Goal: Information Seeking & Learning: Learn about a topic

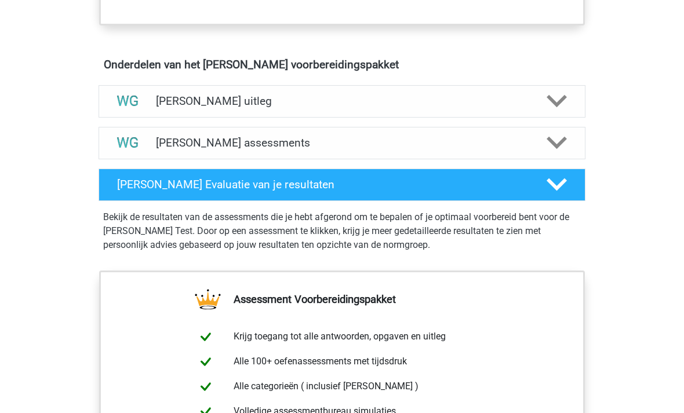
click at [555, 146] on polygon at bounding box center [557, 143] width 20 height 13
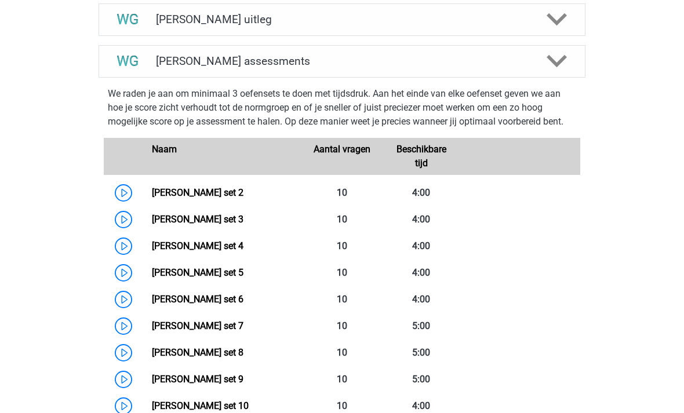
scroll to position [726, 0]
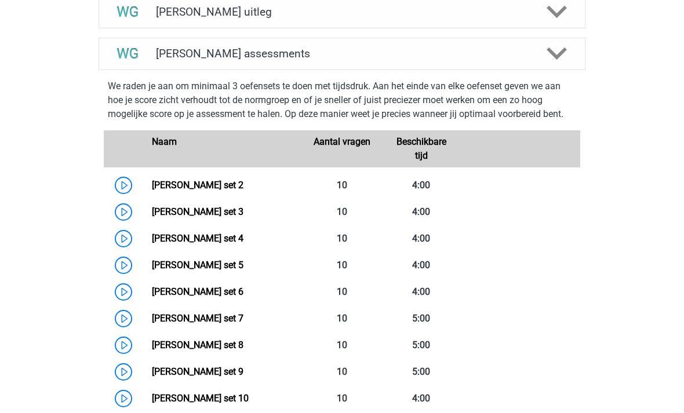
click at [216, 296] on link "Watson Glaser set 6" at bounding box center [198, 291] width 92 height 11
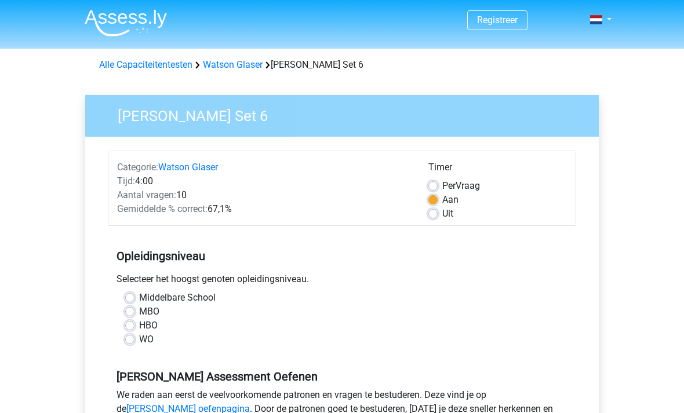
click at [442, 215] on label "Uit" at bounding box center [447, 214] width 11 height 14
click at [432, 215] on input "Uit" at bounding box center [432, 213] width 9 height 12
radio input "true"
click at [139, 344] on label "WO" at bounding box center [146, 340] width 14 height 14
click at [129, 344] on input "WO" at bounding box center [129, 339] width 9 height 12
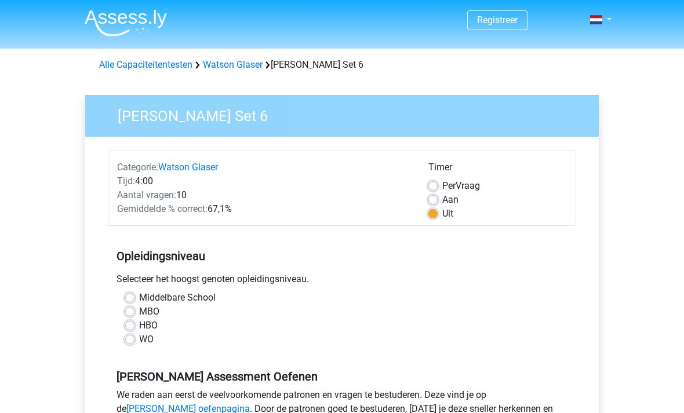
radio input "true"
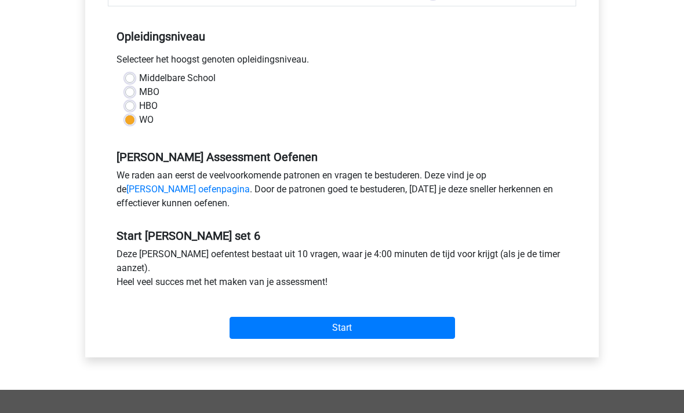
scroll to position [232, 0]
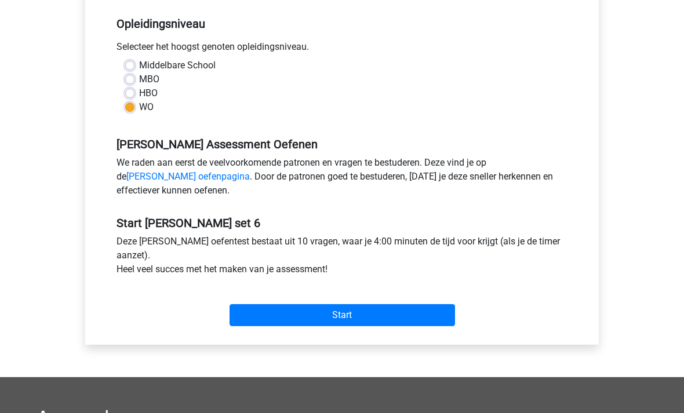
click at [443, 315] on input "Start" at bounding box center [343, 316] width 226 height 22
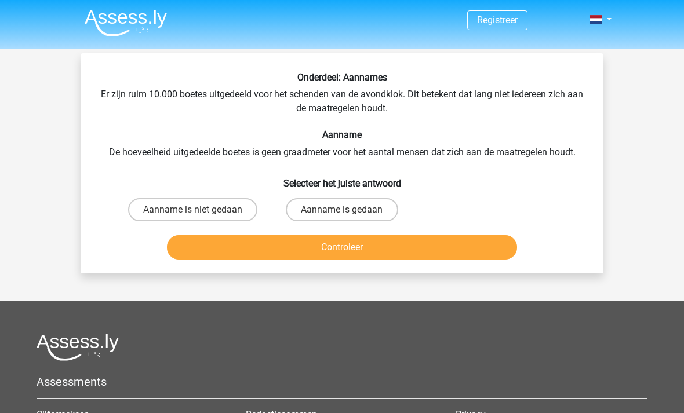
click at [340, 208] on label "Aanname is gedaan" at bounding box center [342, 209] width 112 height 23
click at [342, 210] on input "Aanname is gedaan" at bounding box center [346, 214] width 8 height 8
radio input "true"
click at [311, 246] on button "Controleer" at bounding box center [342, 247] width 351 height 24
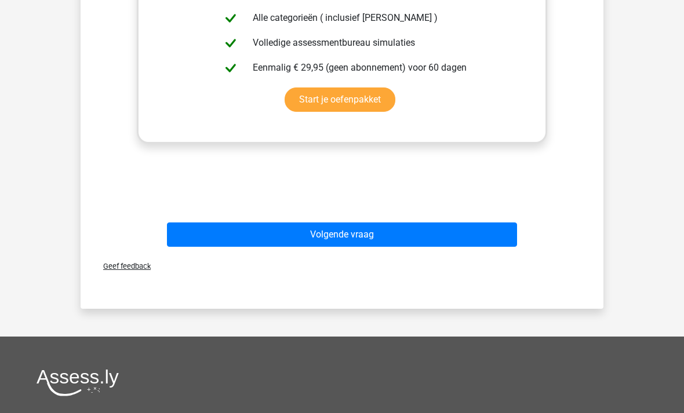
click at [399, 239] on button "Volgende vraag" at bounding box center [342, 235] width 351 height 24
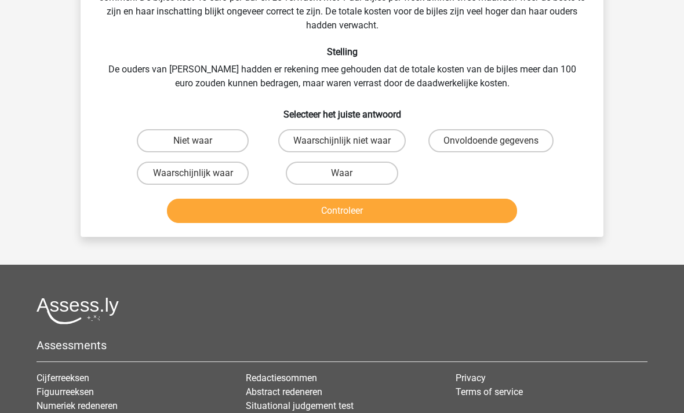
scroll to position [53, 0]
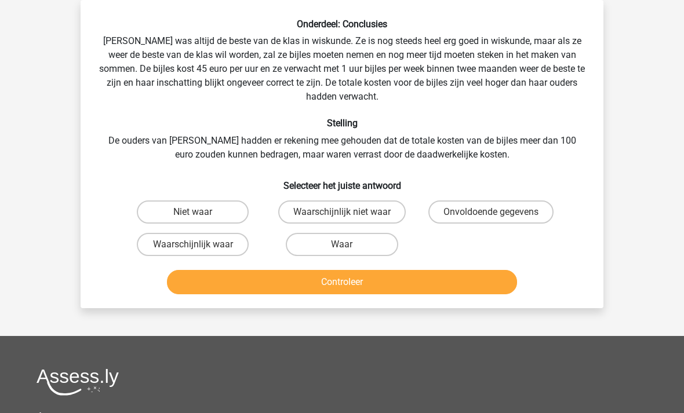
click at [215, 209] on label "Niet waar" at bounding box center [193, 212] width 112 height 23
click at [201, 212] on input "Niet waar" at bounding box center [197, 216] width 8 height 8
radio input "true"
click at [219, 281] on button "Controleer" at bounding box center [342, 282] width 351 height 24
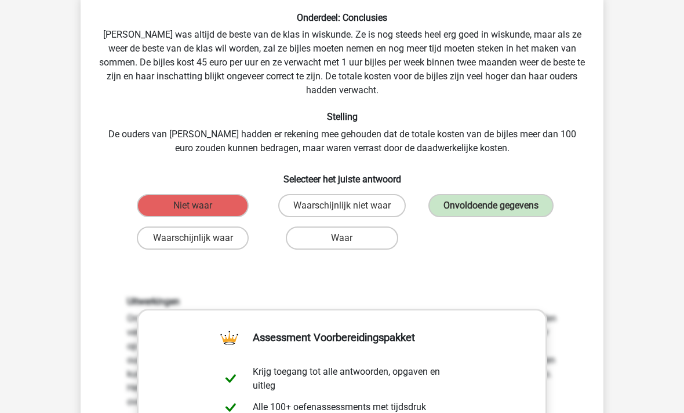
scroll to position [281, 0]
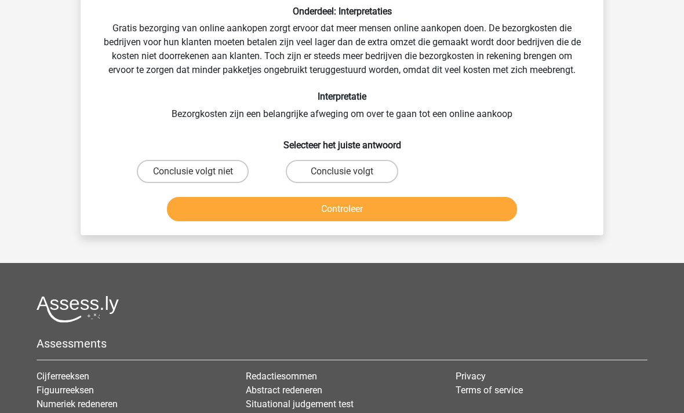
scroll to position [53, 0]
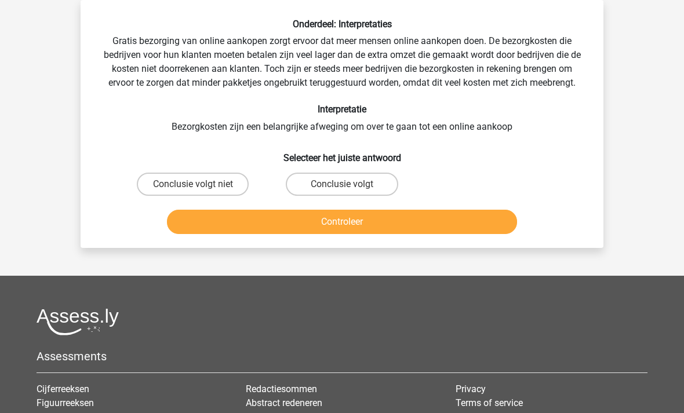
click at [337, 182] on label "Conclusie volgt" at bounding box center [342, 184] width 112 height 23
click at [342, 184] on input "Conclusie volgt" at bounding box center [346, 188] width 8 height 8
radio input "true"
click at [282, 222] on button "Controleer" at bounding box center [342, 222] width 351 height 24
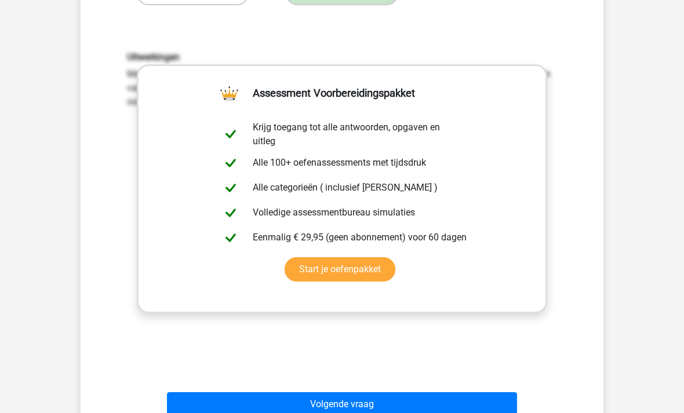
click at [395, 410] on button "Volgende vraag" at bounding box center [342, 405] width 351 height 24
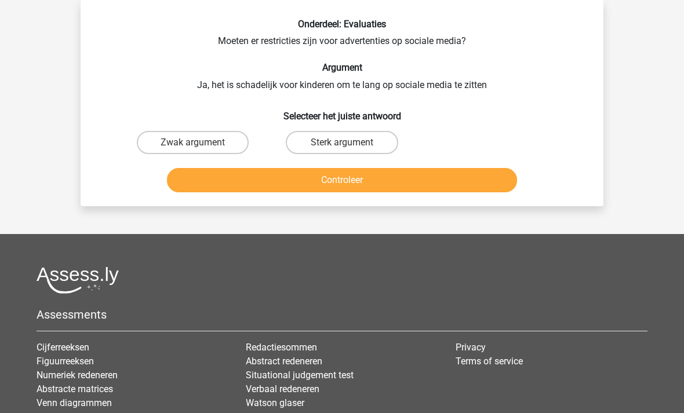
click at [219, 152] on label "Zwak argument" at bounding box center [193, 142] width 112 height 23
click at [201, 150] on input "Zwak argument" at bounding box center [197, 147] width 8 height 8
radio input "true"
click at [229, 185] on button "Controleer" at bounding box center [342, 180] width 351 height 24
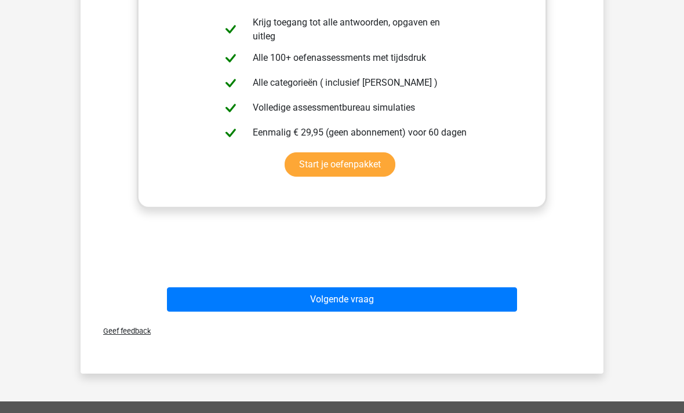
click at [465, 300] on button "Volgende vraag" at bounding box center [342, 300] width 351 height 24
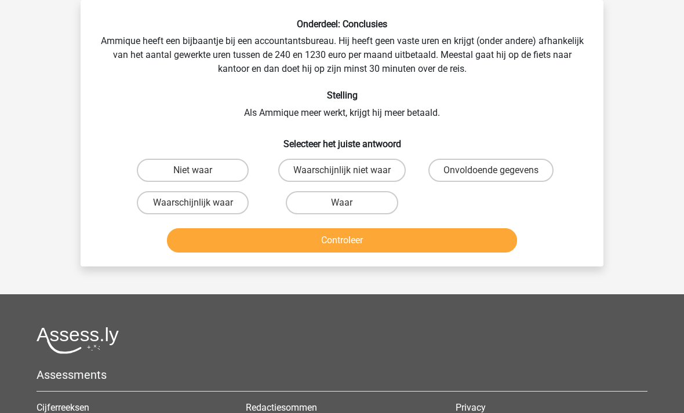
click at [375, 200] on label "Waar" at bounding box center [342, 202] width 112 height 23
click at [350, 203] on input "Waar" at bounding box center [346, 207] width 8 height 8
radio input "true"
click at [375, 243] on button "Controleer" at bounding box center [342, 240] width 351 height 24
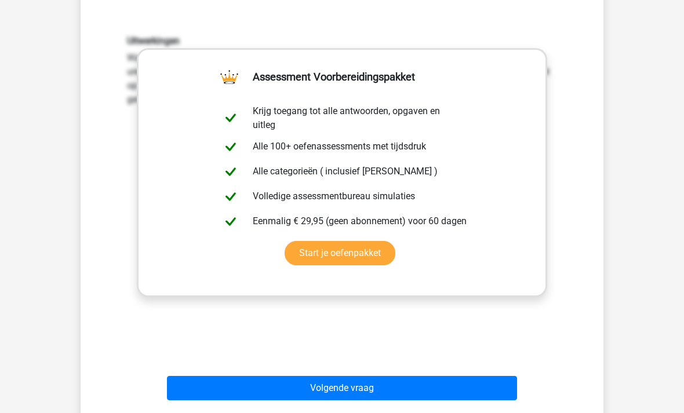
click at [436, 397] on button "Volgende vraag" at bounding box center [342, 389] width 351 height 24
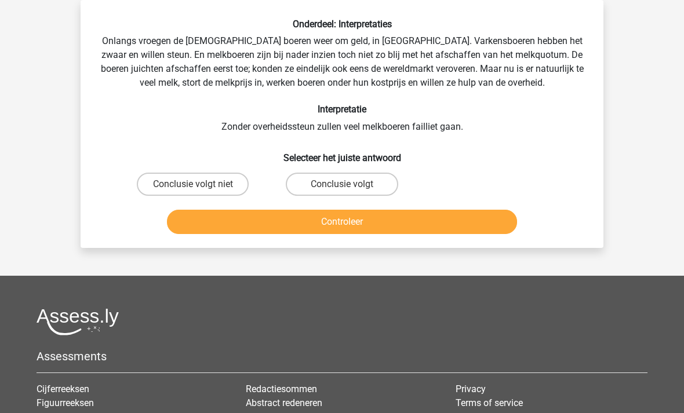
click at [211, 185] on label "Conclusie volgt niet" at bounding box center [193, 184] width 112 height 23
click at [201, 185] on input "Conclusie volgt niet" at bounding box center [197, 188] width 8 height 8
radio input "true"
click at [220, 224] on button "Controleer" at bounding box center [342, 222] width 351 height 24
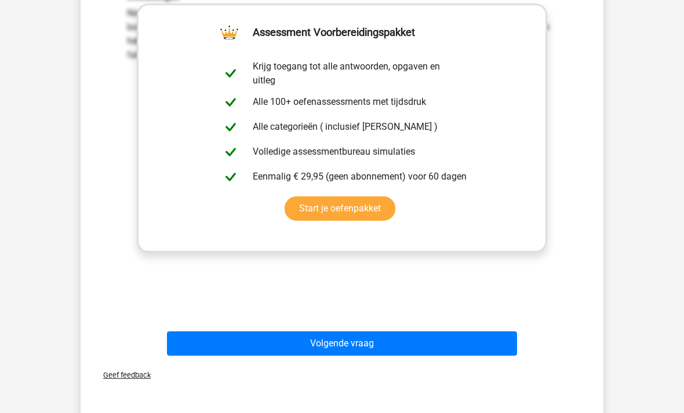
click at [453, 351] on button "Volgende vraag" at bounding box center [342, 344] width 351 height 24
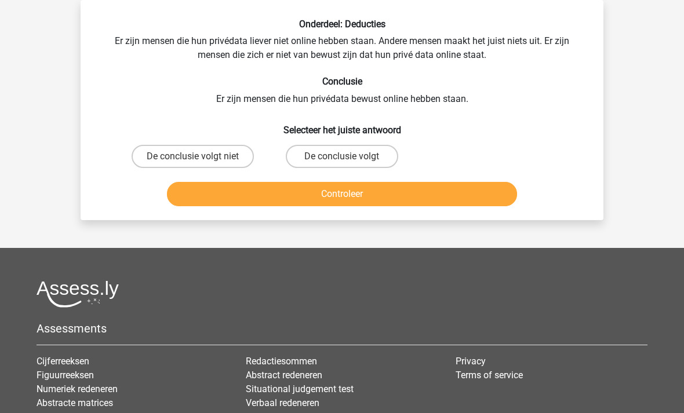
click at [220, 157] on label "De conclusie volgt niet" at bounding box center [193, 156] width 122 height 23
click at [201, 157] on input "De conclusie volgt niet" at bounding box center [197, 161] width 8 height 8
radio input "true"
click at [209, 195] on button "Controleer" at bounding box center [342, 194] width 351 height 24
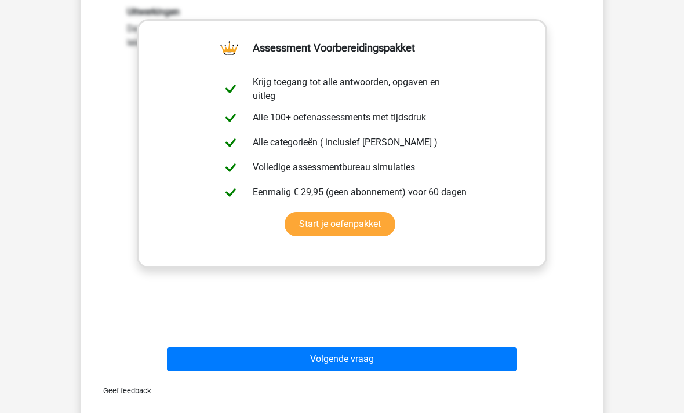
click at [319, 362] on button "Volgende vraag" at bounding box center [342, 360] width 351 height 24
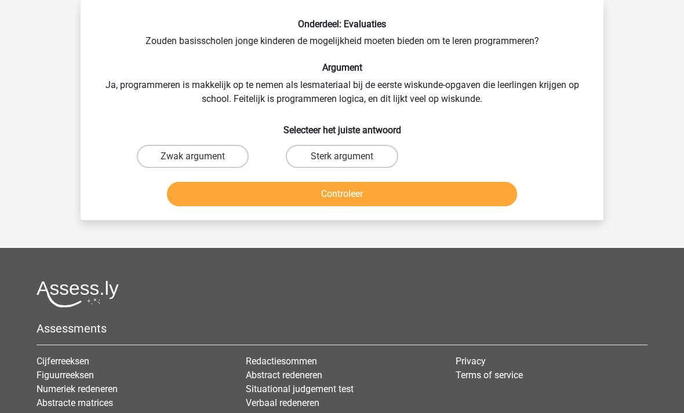
click at [208, 154] on label "Zwak argument" at bounding box center [193, 156] width 112 height 23
click at [201, 157] on input "Zwak argument" at bounding box center [197, 161] width 8 height 8
radio input "true"
click at [198, 191] on button "Controleer" at bounding box center [342, 194] width 351 height 24
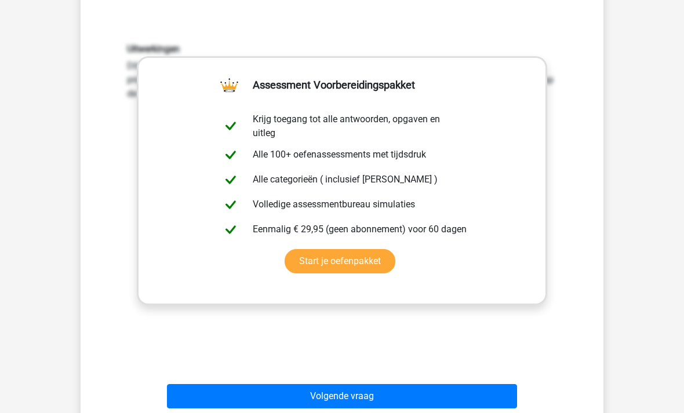
click at [433, 401] on button "Volgende vraag" at bounding box center [342, 397] width 351 height 24
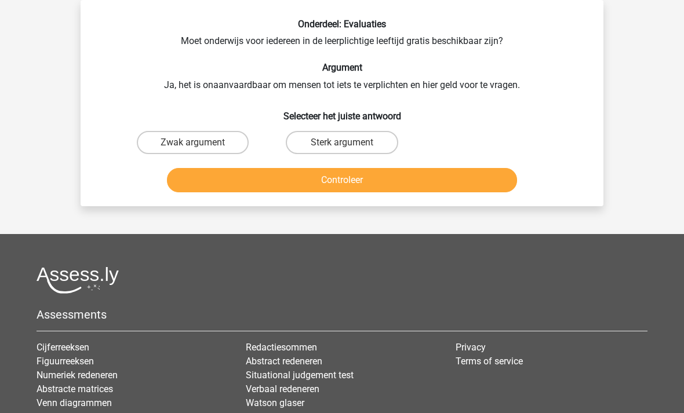
click at [229, 141] on label "Zwak argument" at bounding box center [193, 142] width 112 height 23
click at [201, 143] on input "Zwak argument" at bounding box center [197, 147] width 8 height 8
radio input "true"
click at [201, 168] on button "Controleer" at bounding box center [342, 180] width 351 height 24
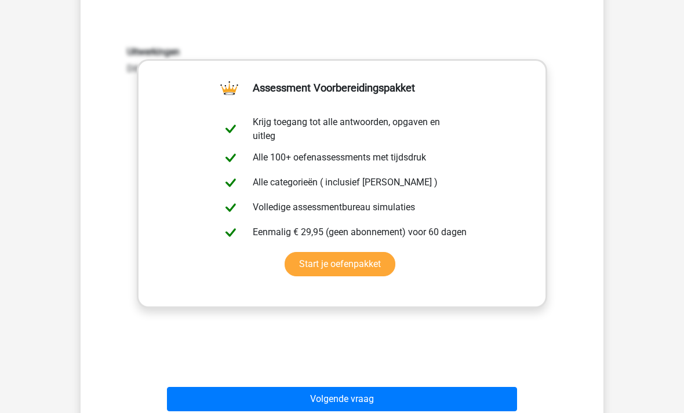
scroll to position [226, 0]
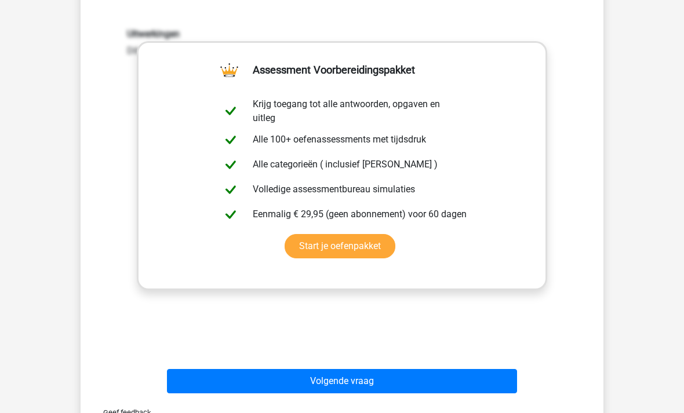
click at [598, 251] on div "Onderdeel: Evaluaties Moet onderwijs voor iedereen in de leerplichtige leeftijd…" at bounding box center [342, 122] width 514 height 552
click at [449, 388] on button "Volgende vraag" at bounding box center [342, 381] width 351 height 24
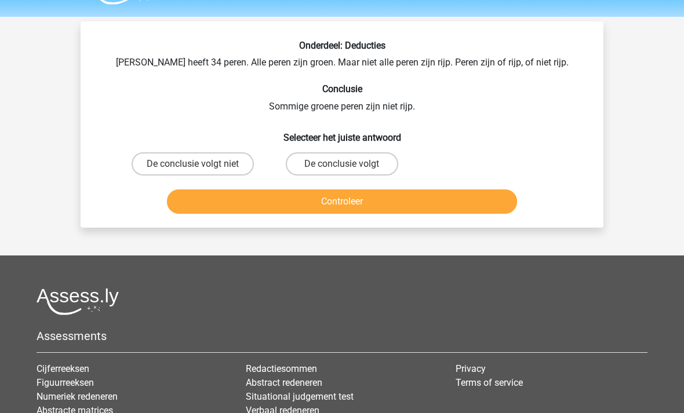
scroll to position [33, 0]
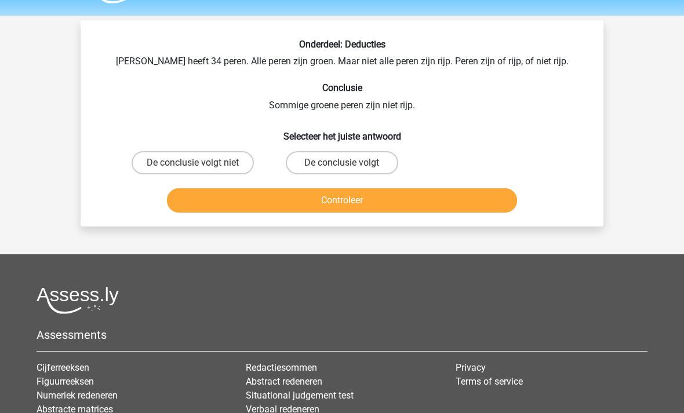
click at [319, 163] on label "De conclusie volgt" at bounding box center [342, 162] width 112 height 23
click at [342, 163] on input "De conclusie volgt" at bounding box center [346, 167] width 8 height 8
radio input "true"
click at [226, 201] on button "Controleer" at bounding box center [342, 200] width 351 height 24
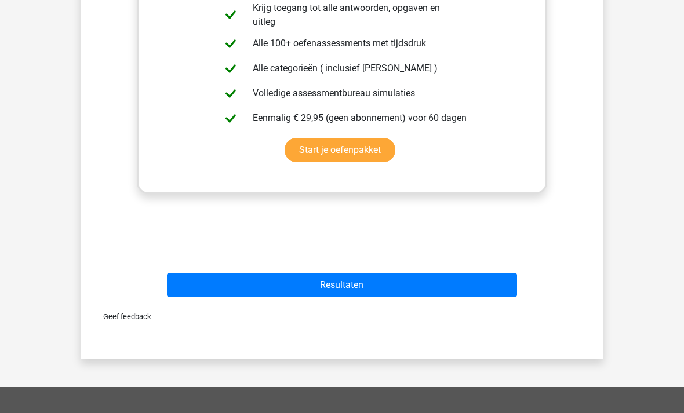
scroll to position [342, 0]
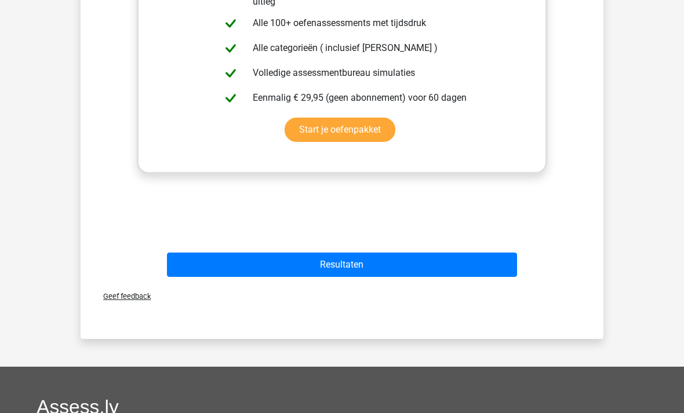
click at [395, 267] on button "Resultaten" at bounding box center [342, 265] width 351 height 24
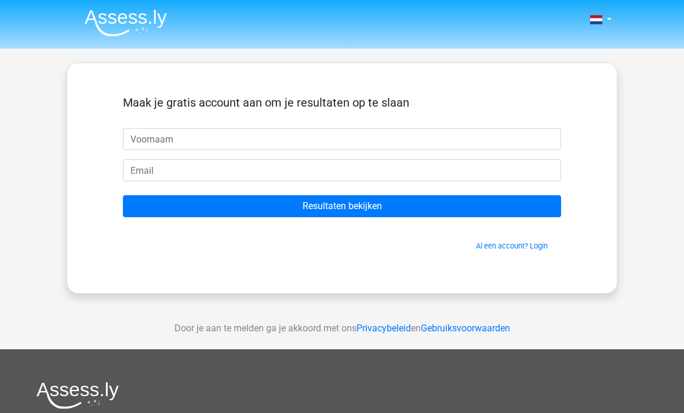
click at [148, 25] on img at bounding box center [126, 22] width 82 height 27
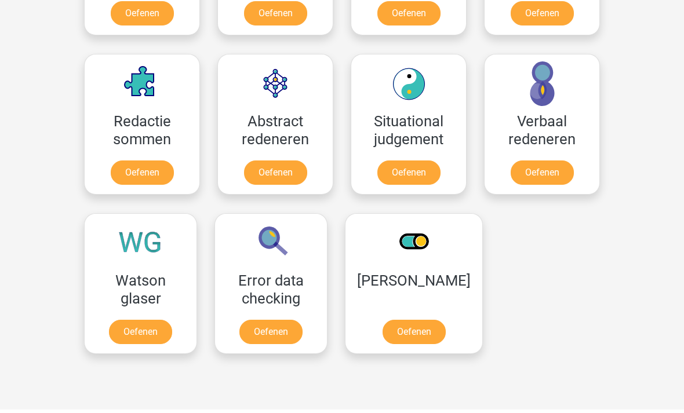
scroll to position [808, 0]
click at [150, 321] on link "Oefenen" at bounding box center [140, 333] width 63 height 24
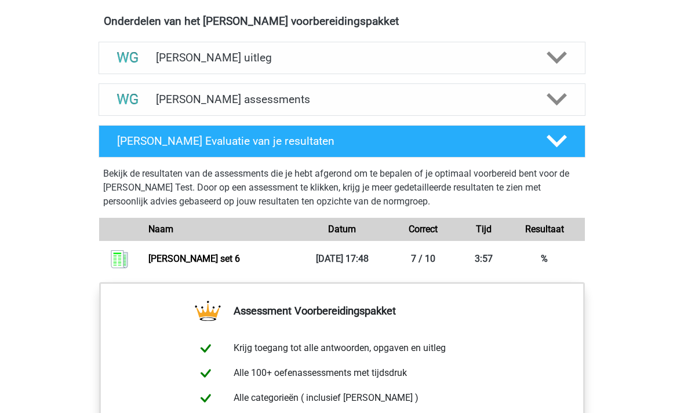
scroll to position [680, 0]
click at [557, 101] on polygon at bounding box center [557, 100] width 20 height 13
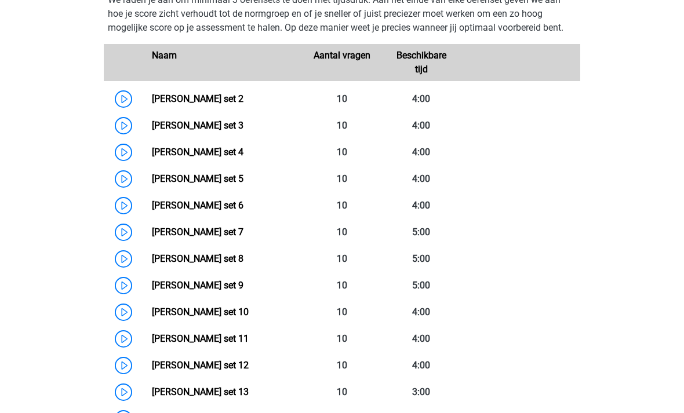
scroll to position [812, 0]
click at [214, 234] on link "[PERSON_NAME] set 7" at bounding box center [198, 232] width 92 height 11
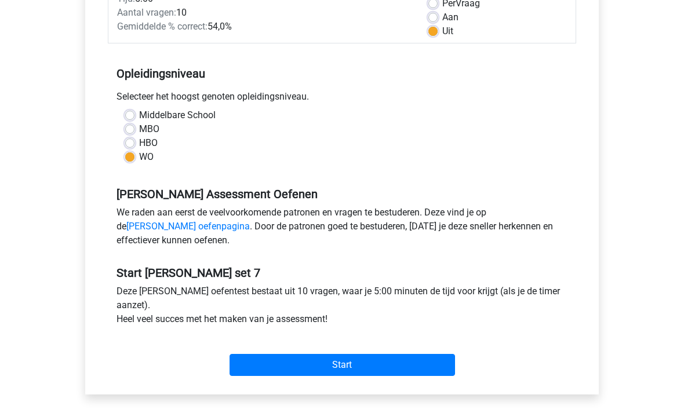
scroll to position [188, 0]
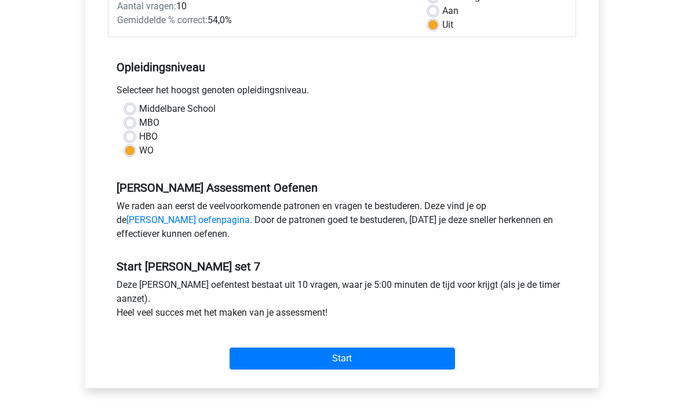
click at [364, 357] on input "Start" at bounding box center [343, 359] width 226 height 22
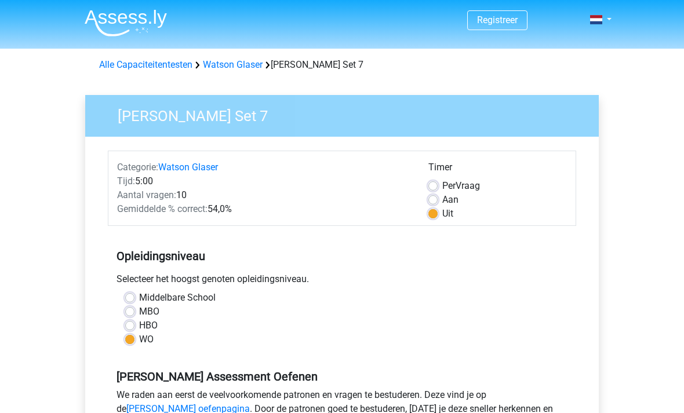
scroll to position [226, 0]
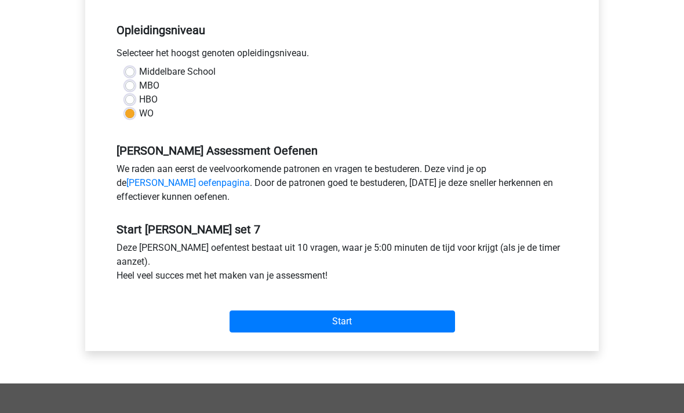
click at [385, 326] on input "Start" at bounding box center [343, 322] width 226 height 22
click at [398, 323] on input "Start" at bounding box center [343, 322] width 226 height 22
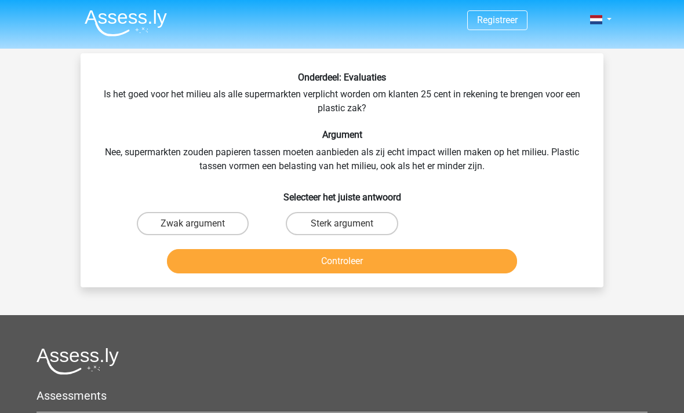
click at [372, 228] on label "Sterk argument" at bounding box center [342, 223] width 112 height 23
click at [350, 228] on input "Sterk argument" at bounding box center [346, 228] width 8 height 8
radio input "true"
click at [365, 268] on button "Controleer" at bounding box center [342, 261] width 351 height 24
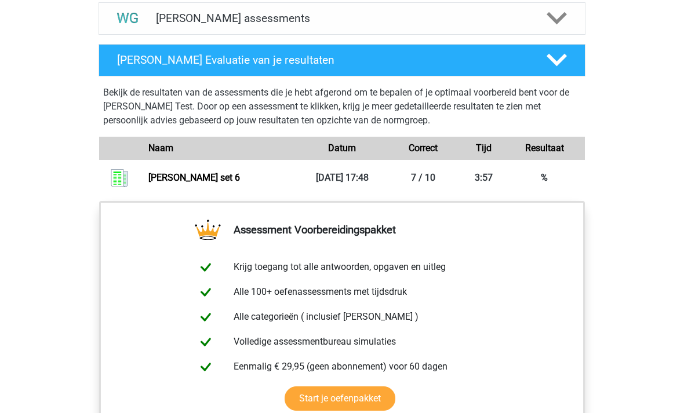
scroll to position [754, 0]
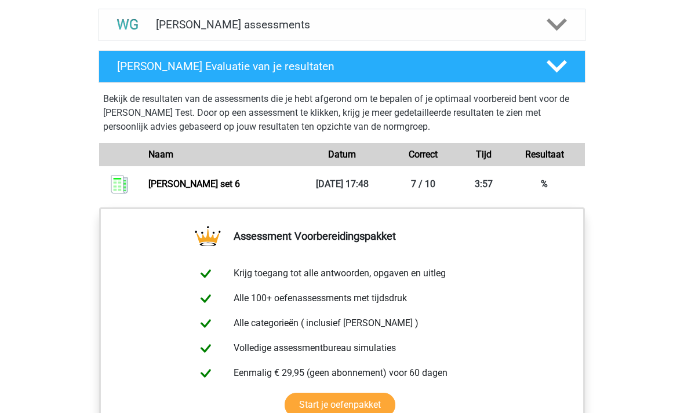
click at [550, 27] on icon at bounding box center [557, 25] width 20 height 20
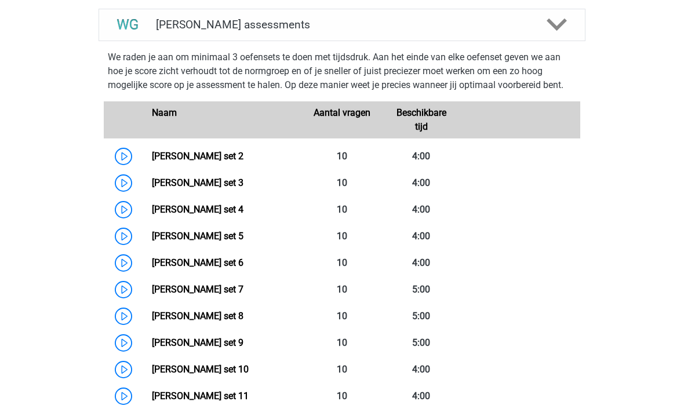
scroll to position [755, 0]
click at [220, 292] on link "Watson Glaser set 7" at bounding box center [198, 289] width 92 height 11
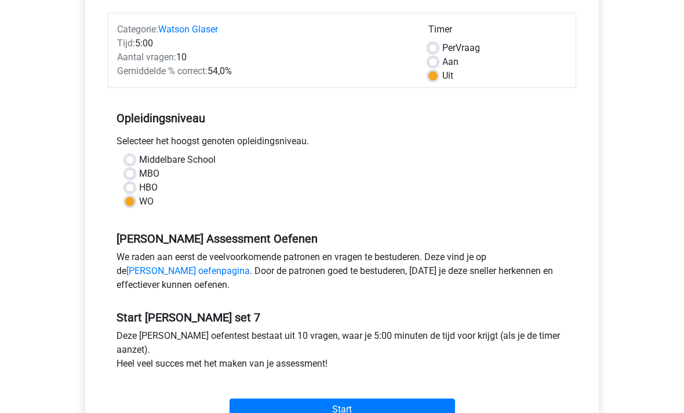
scroll to position [158, 0]
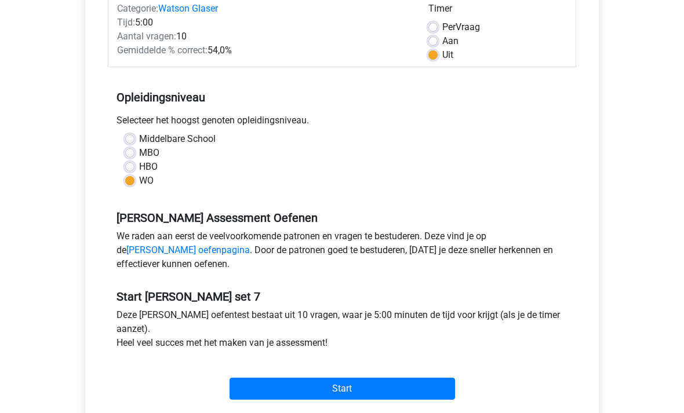
click at [444, 390] on input "Start" at bounding box center [343, 390] width 226 height 22
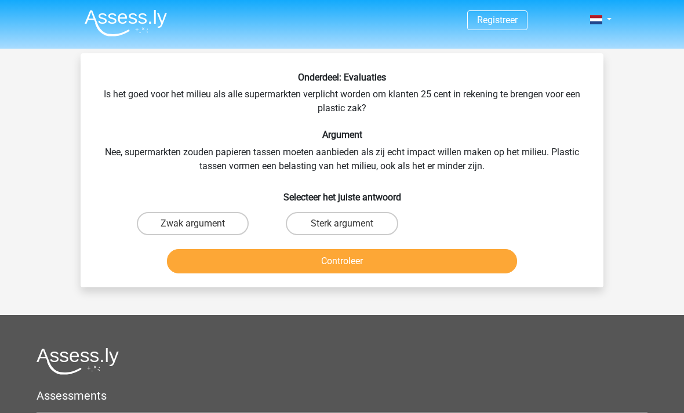
click at [229, 226] on label "Zwak argument" at bounding box center [193, 223] width 112 height 23
click at [201, 226] on input "Zwak argument" at bounding box center [197, 228] width 8 height 8
radio input "true"
click at [254, 267] on button "Controleer" at bounding box center [342, 261] width 351 height 24
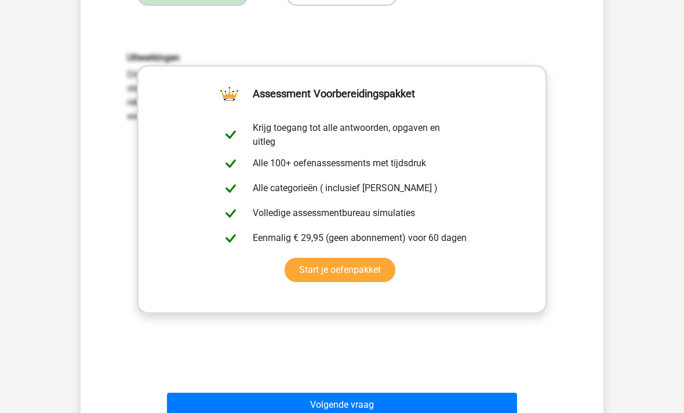
click at [448, 413] on button "Volgende vraag" at bounding box center [342, 405] width 351 height 24
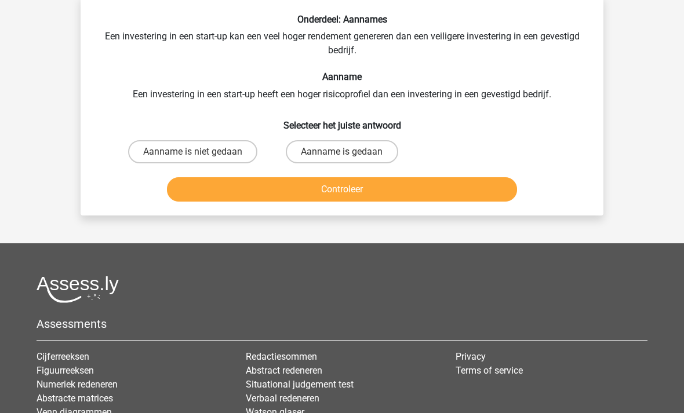
scroll to position [53, 0]
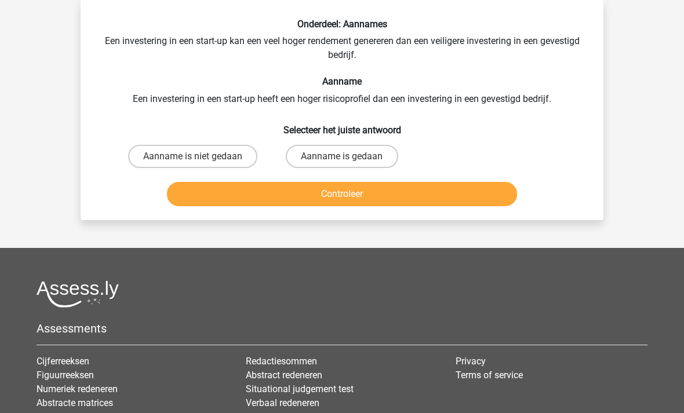
click at [337, 159] on label "Aanname is gedaan" at bounding box center [342, 156] width 112 height 23
click at [342, 159] on input "Aanname is gedaan" at bounding box center [346, 161] width 8 height 8
radio input "true"
click at [303, 197] on button "Controleer" at bounding box center [342, 194] width 351 height 24
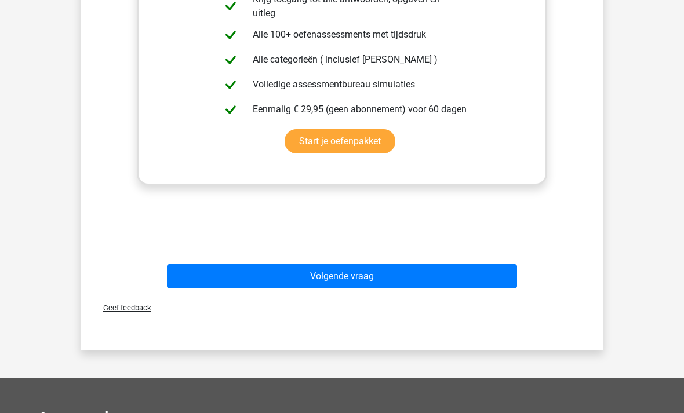
click at [424, 284] on button "Volgende vraag" at bounding box center [342, 277] width 351 height 24
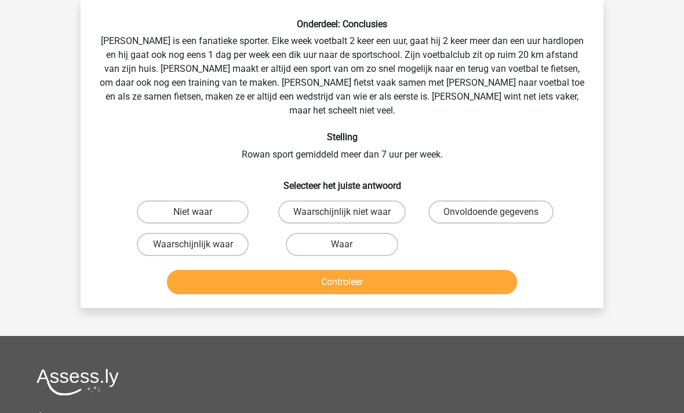
click at [348, 201] on label "Waarschijnlijk niet waar" at bounding box center [342, 212] width 128 height 23
click at [348, 212] on input "Waarschijnlijk niet waar" at bounding box center [346, 216] width 8 height 8
radio input "true"
click at [297, 270] on button "Controleer" at bounding box center [342, 282] width 351 height 24
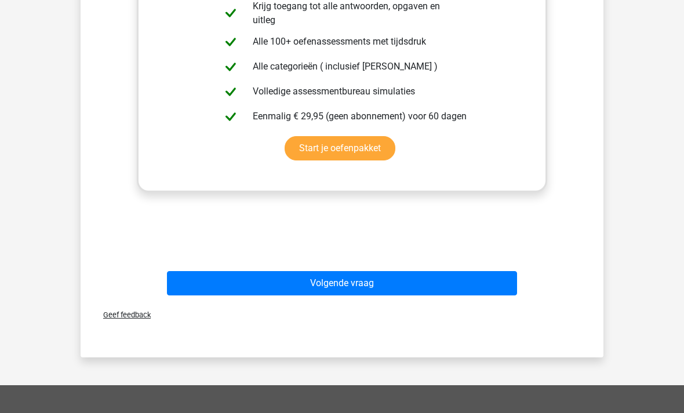
click at [395, 272] on button "Volgende vraag" at bounding box center [342, 284] width 351 height 24
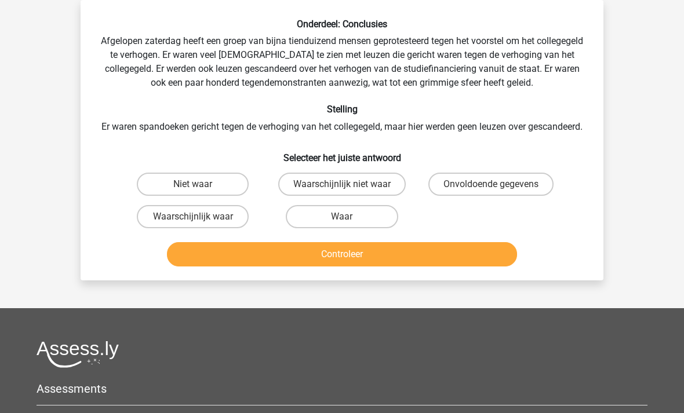
click at [219, 196] on label "Niet waar" at bounding box center [193, 184] width 112 height 23
click at [201, 192] on input "Niet waar" at bounding box center [197, 188] width 8 height 8
radio input "true"
click at [221, 267] on button "Controleer" at bounding box center [342, 254] width 351 height 24
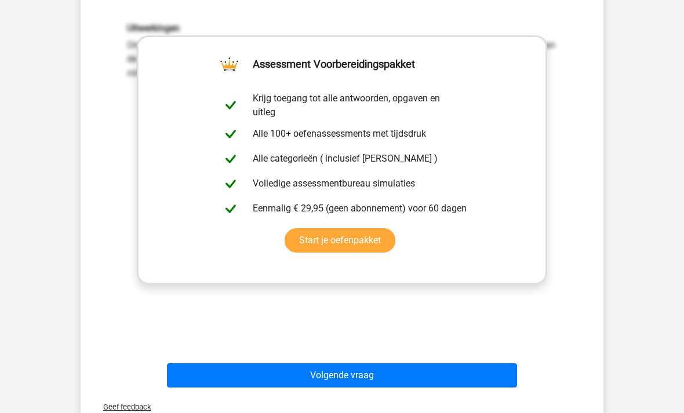
click at [496, 388] on button "Volgende vraag" at bounding box center [342, 376] width 351 height 24
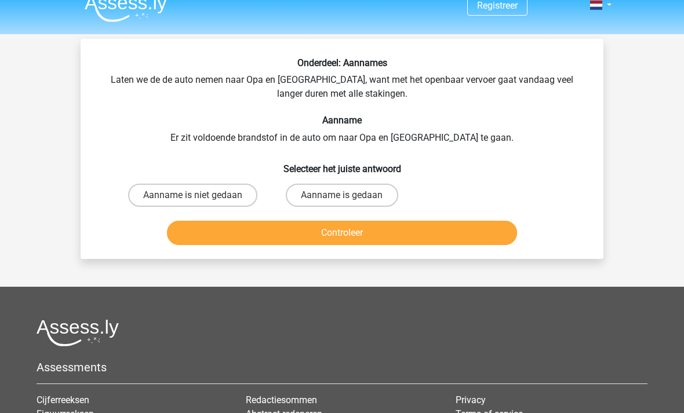
scroll to position [14, 0]
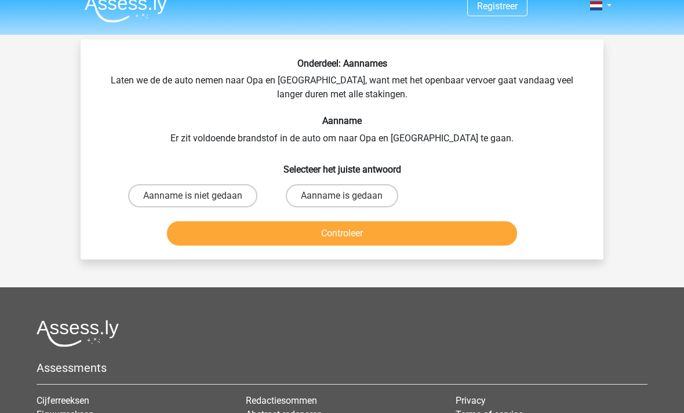
click at [236, 196] on label "Aanname is niet gedaan" at bounding box center [192, 195] width 129 height 23
click at [201, 196] on input "Aanname is niet gedaan" at bounding box center [197, 200] width 8 height 8
radio input "true"
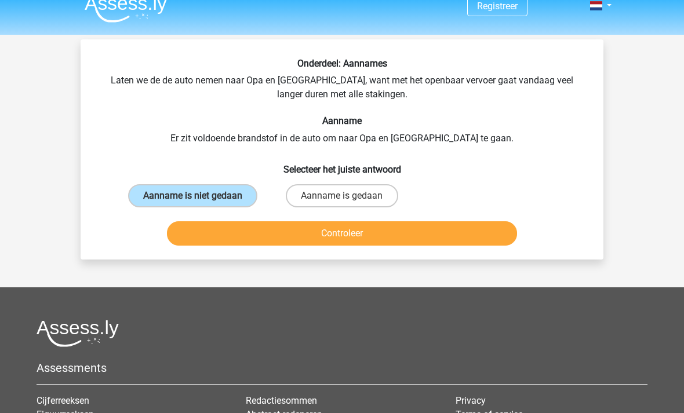
click at [234, 234] on button "Controleer" at bounding box center [342, 233] width 351 height 24
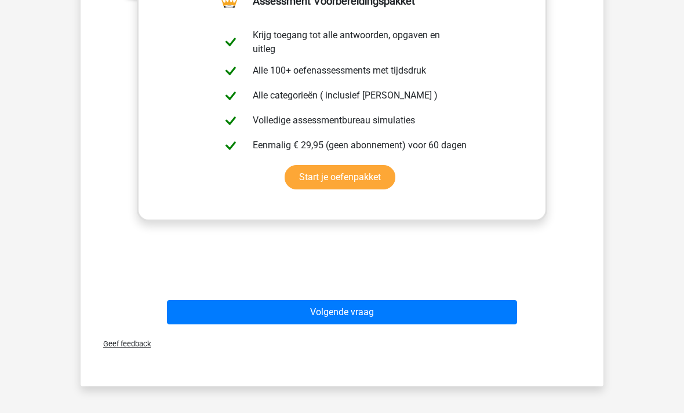
click at [400, 321] on button "Volgende vraag" at bounding box center [342, 313] width 351 height 24
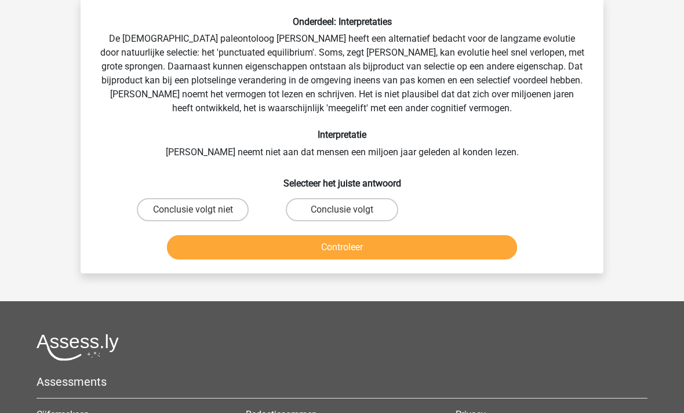
scroll to position [53, 0]
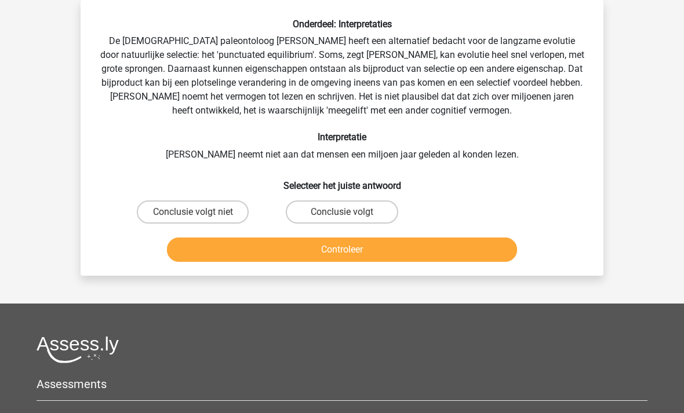
click at [228, 213] on label "Conclusie volgt niet" at bounding box center [193, 212] width 112 height 23
click at [201, 213] on input "Conclusie volgt niet" at bounding box center [197, 216] width 8 height 8
radio input "true"
click at [230, 251] on button "Controleer" at bounding box center [342, 250] width 351 height 24
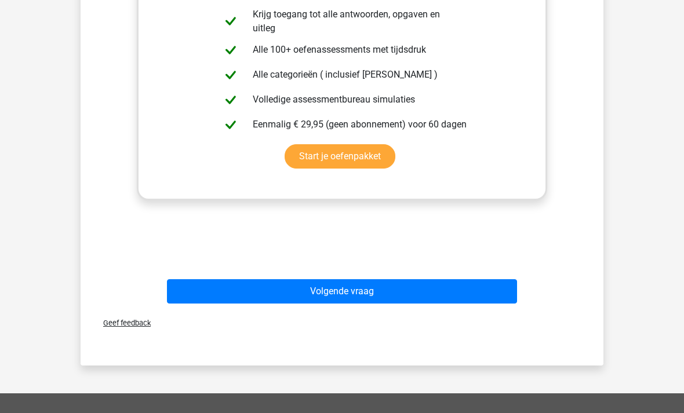
click at [419, 297] on button "Volgende vraag" at bounding box center [342, 291] width 351 height 24
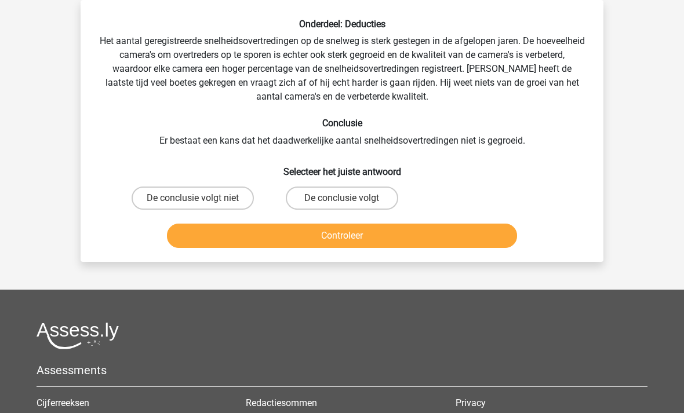
click at [330, 203] on label "De conclusie volgt" at bounding box center [342, 198] width 112 height 23
click at [342, 203] on input "De conclusie volgt" at bounding box center [346, 202] width 8 height 8
radio input "true"
click at [308, 231] on button "Controleer" at bounding box center [342, 236] width 351 height 24
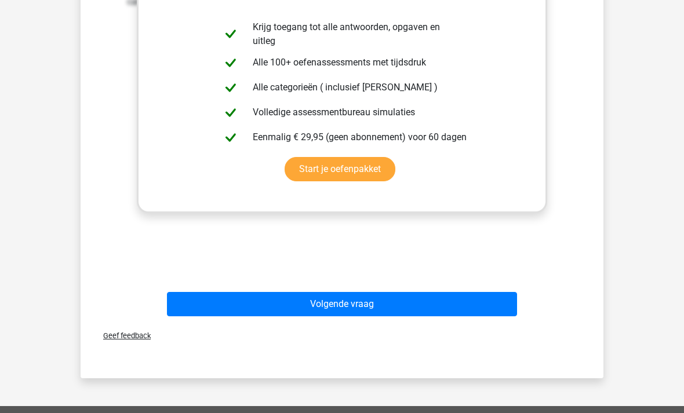
click at [376, 312] on button "Volgende vraag" at bounding box center [342, 304] width 351 height 24
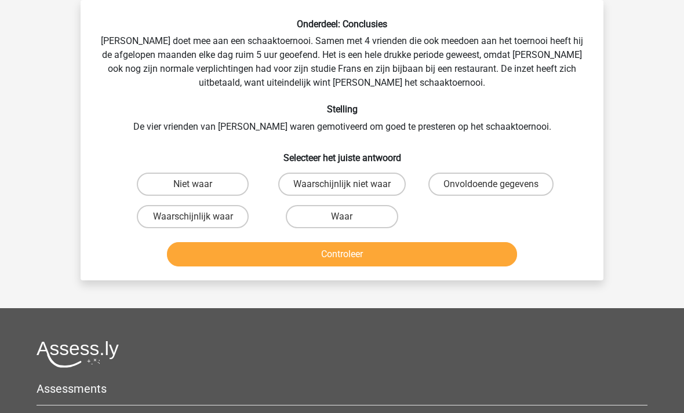
click at [232, 218] on label "Waarschijnlijk waar" at bounding box center [193, 216] width 112 height 23
click at [201, 218] on input "Waarschijnlijk waar" at bounding box center [197, 221] width 8 height 8
radio input "true"
click at [237, 249] on button "Controleer" at bounding box center [342, 254] width 351 height 24
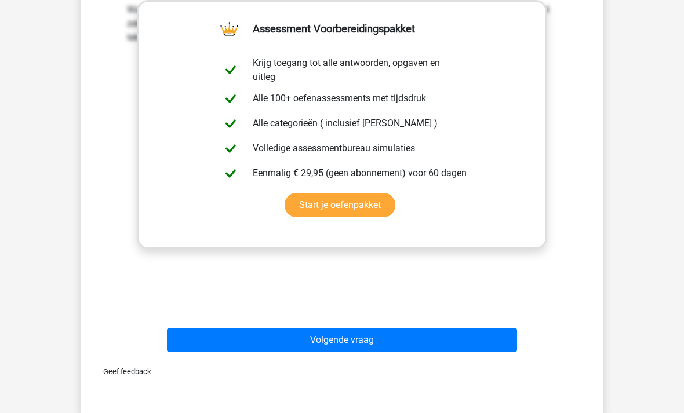
click at [424, 342] on button "Volgende vraag" at bounding box center [342, 340] width 351 height 24
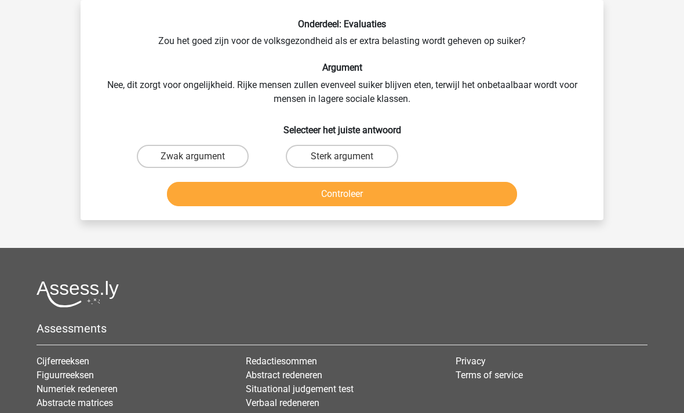
click at [228, 159] on label "Zwak argument" at bounding box center [193, 156] width 112 height 23
click at [201, 159] on input "Zwak argument" at bounding box center [197, 161] width 8 height 8
radio input "true"
click at [216, 195] on button "Controleer" at bounding box center [342, 194] width 351 height 24
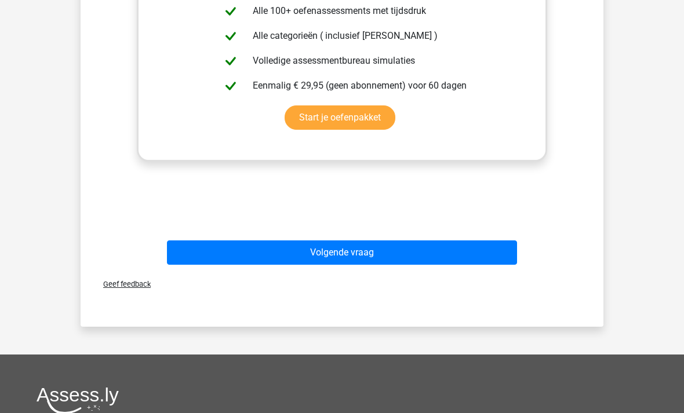
click at [405, 264] on button "Volgende vraag" at bounding box center [342, 253] width 351 height 24
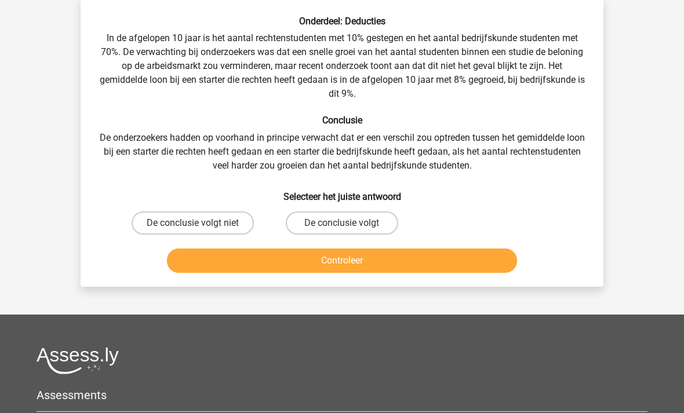
scroll to position [56, 0]
click at [238, 226] on label "De conclusie volgt niet" at bounding box center [193, 223] width 122 height 23
click at [201, 226] on input "De conclusie volgt niet" at bounding box center [197, 228] width 8 height 8
radio input "true"
click at [233, 263] on button "Controleer" at bounding box center [342, 261] width 351 height 24
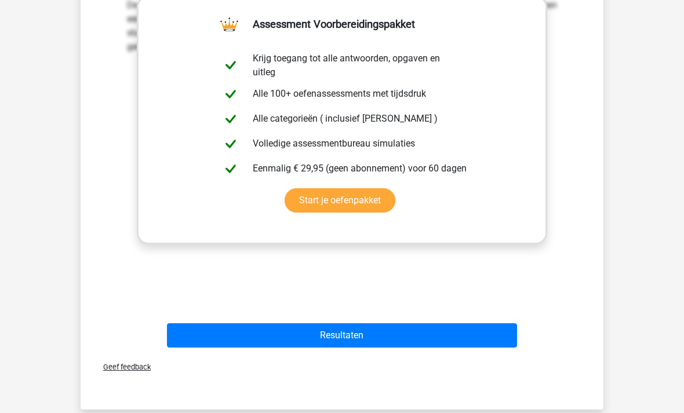
scroll to position [355, 0]
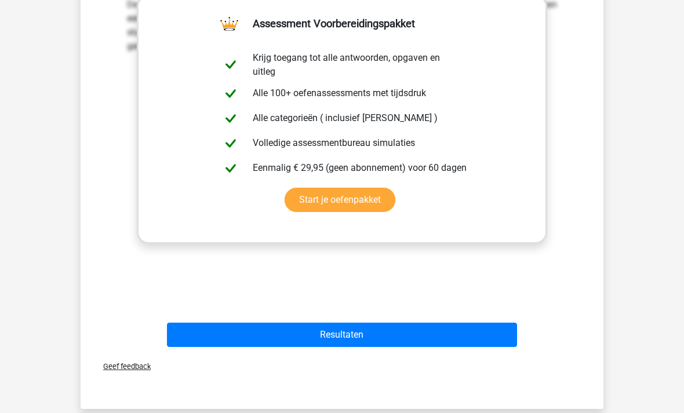
click at [397, 339] on button "Resultaten" at bounding box center [342, 335] width 351 height 24
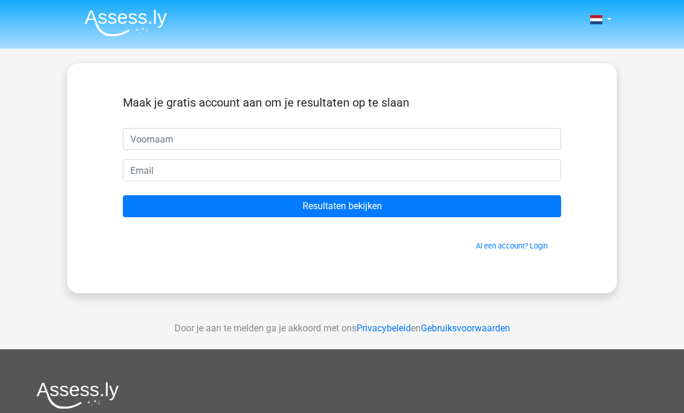
click at [131, 14] on img at bounding box center [126, 22] width 82 height 27
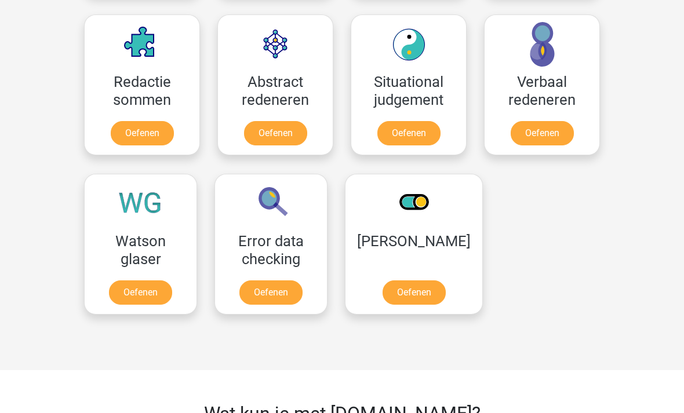
scroll to position [964, 0]
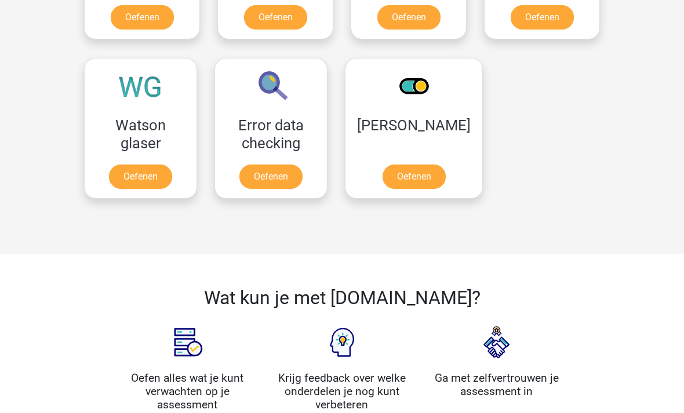
click at [143, 165] on link "Oefenen" at bounding box center [140, 177] width 63 height 24
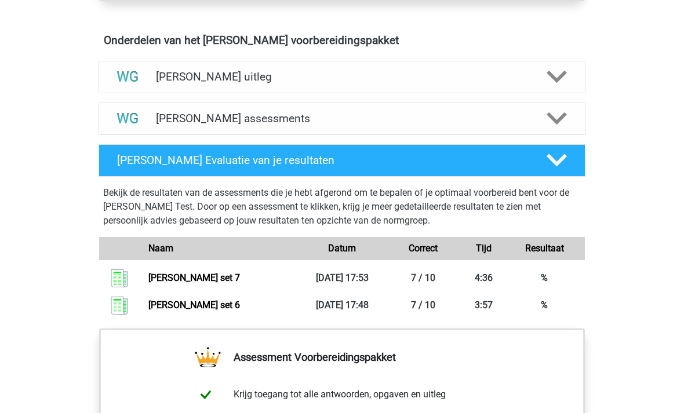
scroll to position [661, 0]
click at [213, 279] on link "Watson glaser set 7" at bounding box center [194, 278] width 92 height 11
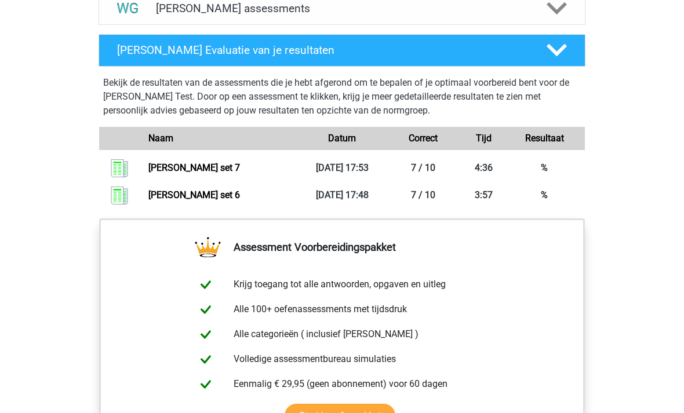
scroll to position [771, 0]
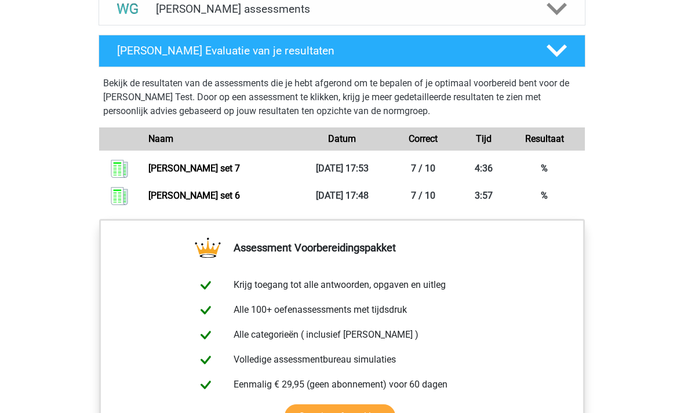
click at [558, 52] on polygon at bounding box center [557, 51] width 20 height 13
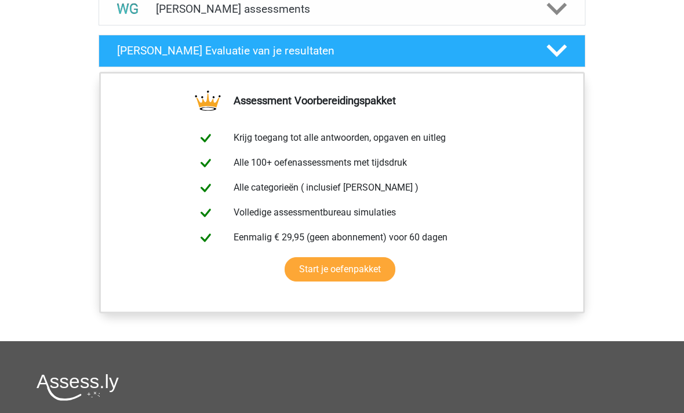
click at [551, 17] on icon at bounding box center [557, 9] width 20 height 20
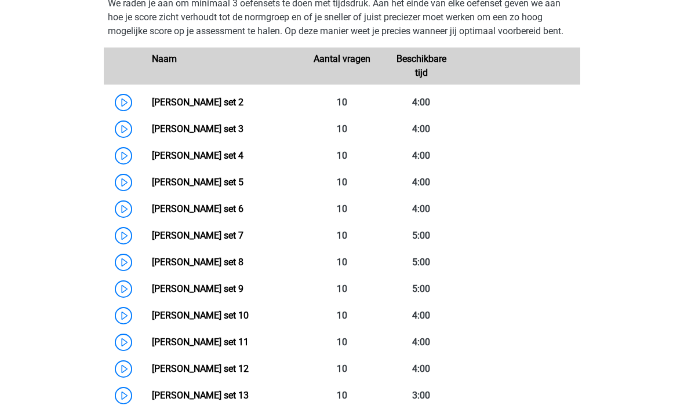
scroll to position [810, 0]
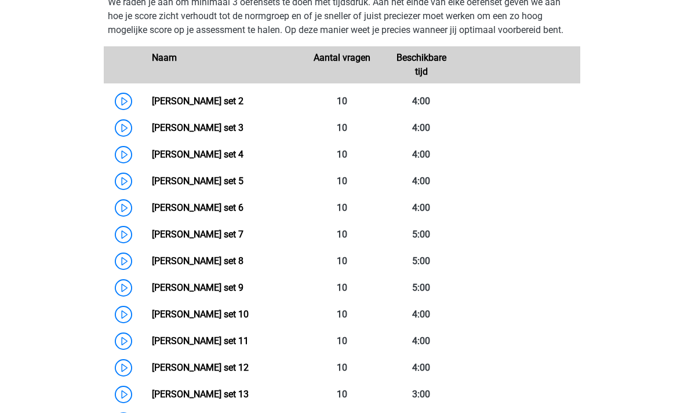
click at [233, 234] on link "Watson Glaser set 7" at bounding box center [198, 234] width 92 height 11
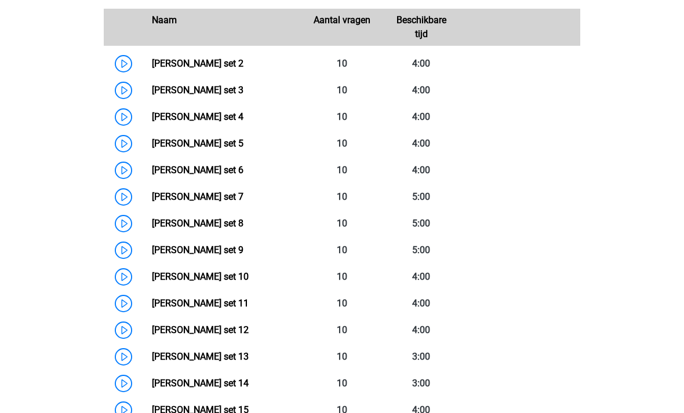
scroll to position [848, 0]
click at [223, 226] on link "Watson Glaser set 8" at bounding box center [198, 223] width 92 height 11
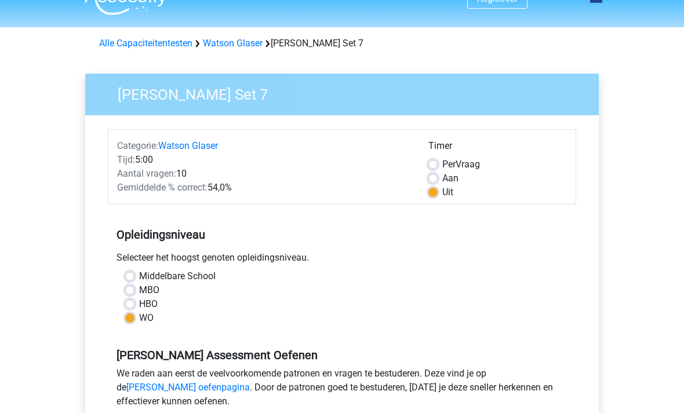
scroll to position [23, 0]
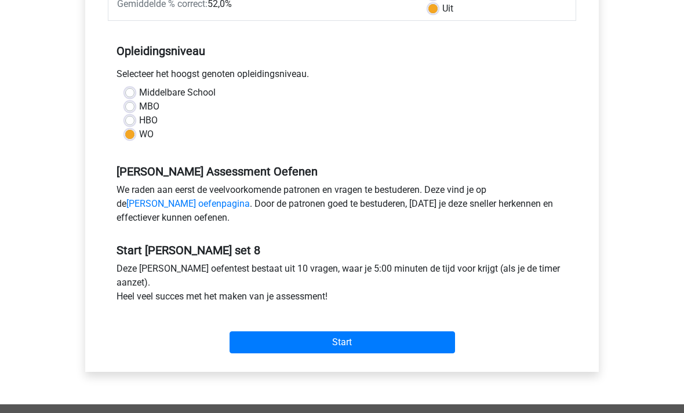
scroll to position [206, 0]
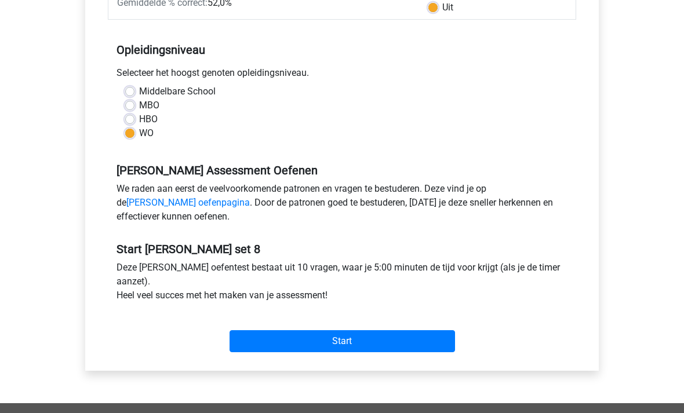
click at [444, 348] on input "Start" at bounding box center [343, 342] width 226 height 22
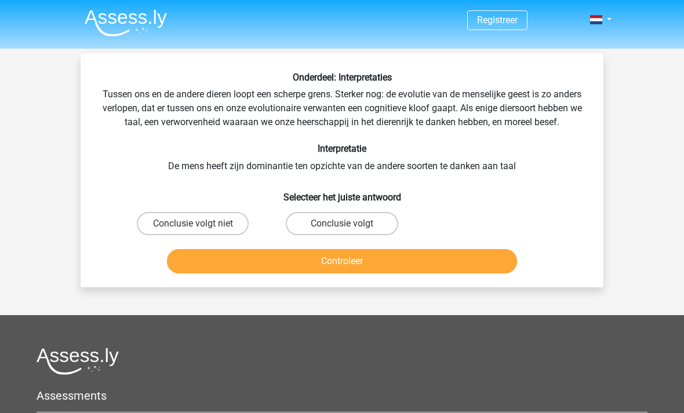
click at [381, 232] on label "Conclusie volgt" at bounding box center [342, 223] width 112 height 23
click at [350, 231] on input "Conclusie volgt" at bounding box center [346, 228] width 8 height 8
radio input "true"
click at [375, 274] on button "Controleer" at bounding box center [342, 261] width 351 height 24
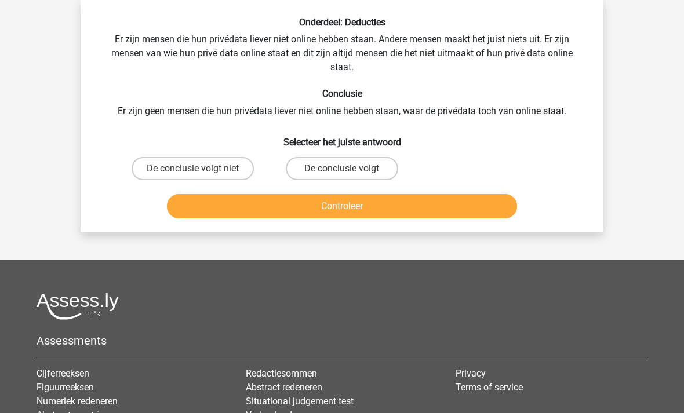
scroll to position [53, 0]
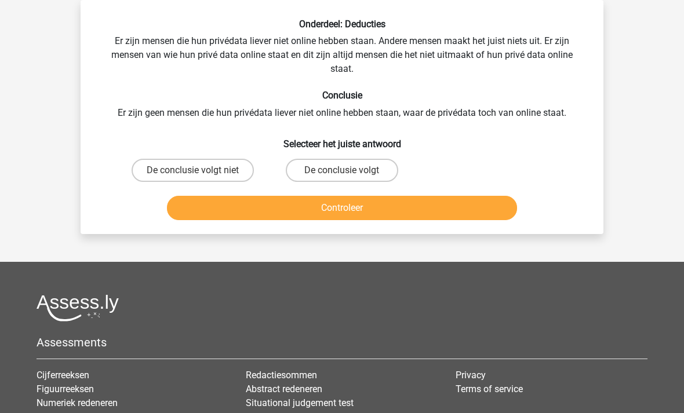
click at [380, 174] on label "De conclusie volgt" at bounding box center [342, 170] width 112 height 23
click at [350, 174] on input "De conclusie volgt" at bounding box center [346, 174] width 8 height 8
radio input "true"
click at [340, 210] on button "Controleer" at bounding box center [342, 208] width 351 height 24
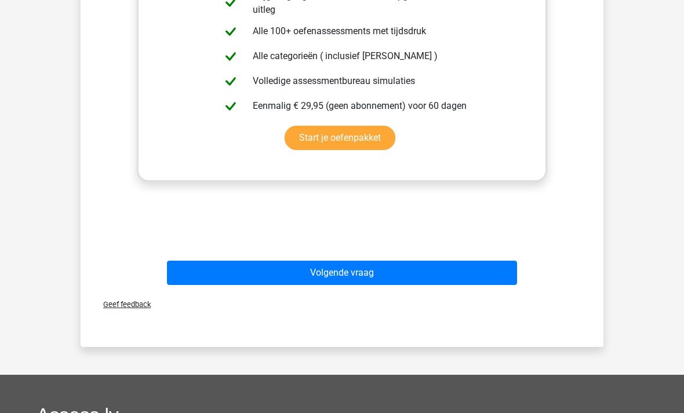
click at [398, 284] on button "Volgende vraag" at bounding box center [342, 273] width 351 height 24
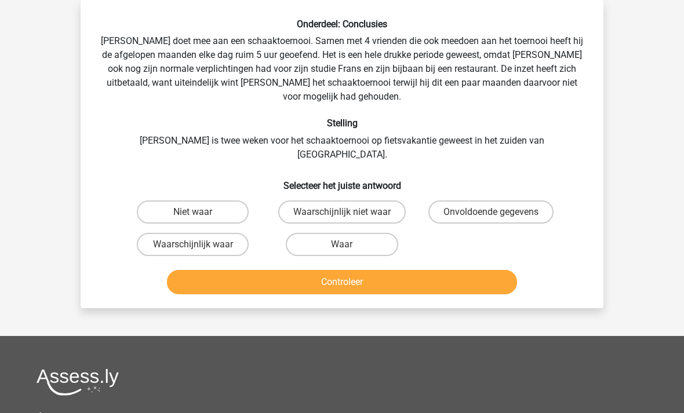
click at [522, 201] on label "Onvoldoende gegevens" at bounding box center [490, 212] width 125 height 23
click at [499, 212] on input "Onvoldoende gegevens" at bounding box center [495, 216] width 8 height 8
radio input "true"
click at [462, 270] on button "Controleer" at bounding box center [342, 282] width 351 height 24
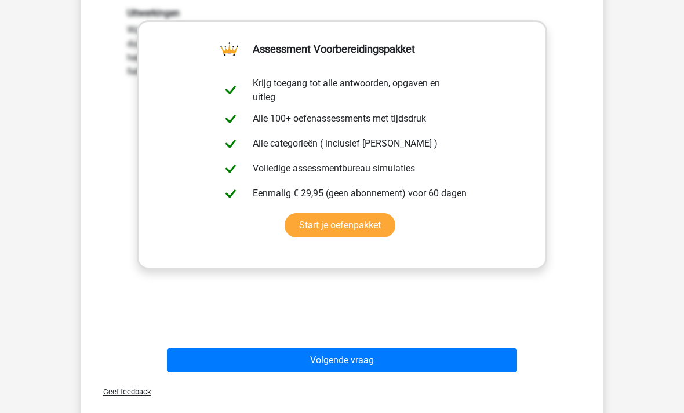
click at [488, 349] on button "Volgende vraag" at bounding box center [342, 361] width 351 height 24
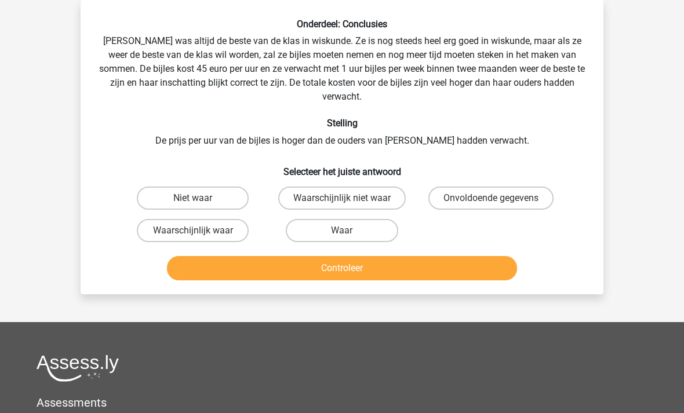
click at [365, 187] on label "Waarschijnlijk niet waar" at bounding box center [342, 198] width 128 height 23
click at [350, 198] on input "Waarschijnlijk niet waar" at bounding box center [346, 202] width 8 height 8
radio input "true"
click at [353, 260] on button "Controleer" at bounding box center [342, 268] width 351 height 24
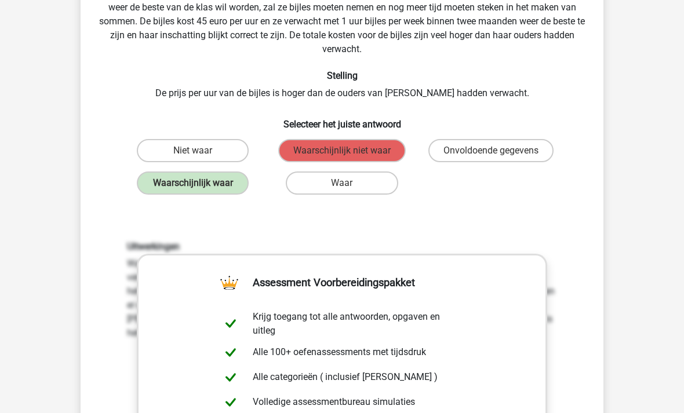
scroll to position [267, 0]
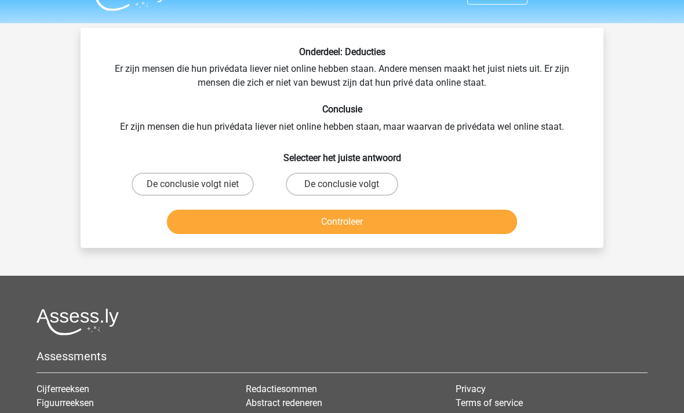
scroll to position [28, 0]
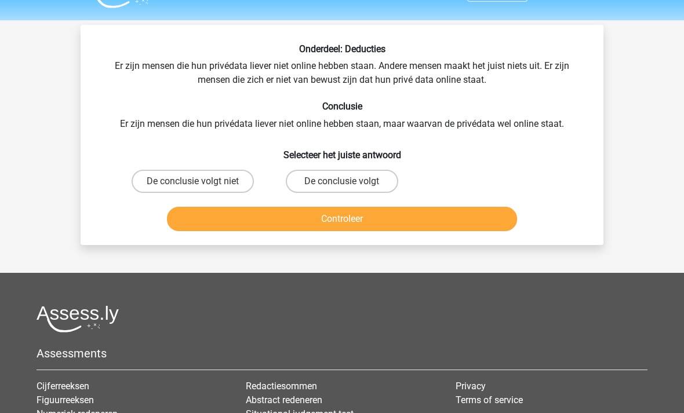
click at [378, 182] on label "De conclusie volgt" at bounding box center [342, 181] width 112 height 23
click at [350, 182] on input "De conclusie volgt" at bounding box center [346, 186] width 8 height 8
radio input "true"
click at [350, 224] on button "Controleer" at bounding box center [342, 219] width 351 height 24
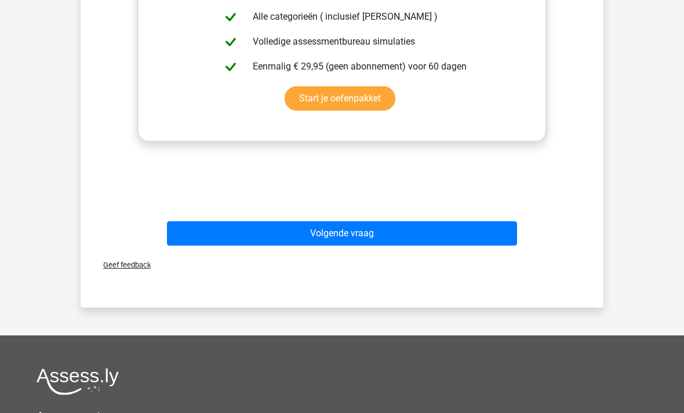
click at [428, 241] on button "Volgende vraag" at bounding box center [342, 234] width 351 height 24
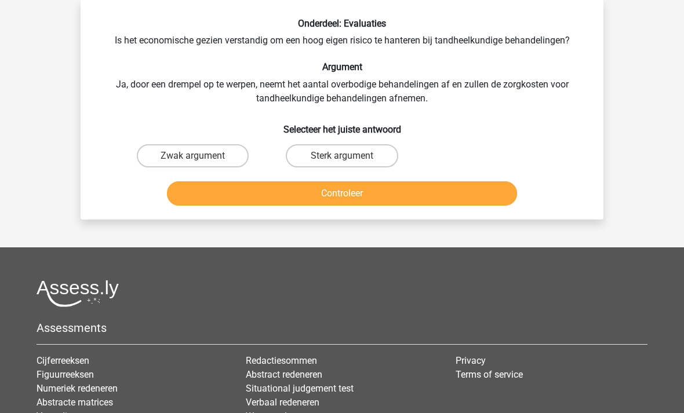
scroll to position [53, 0]
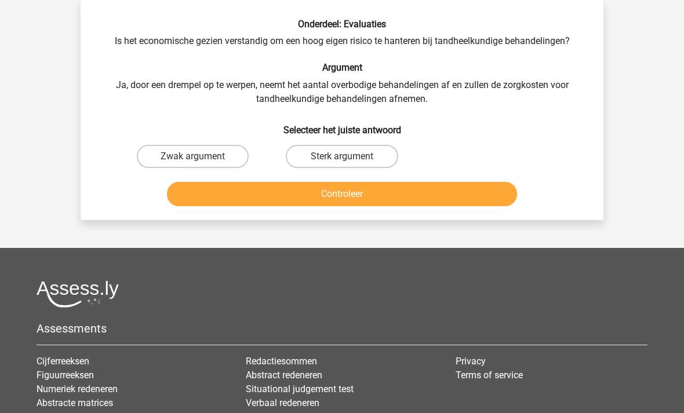
click at [340, 157] on label "Sterk argument" at bounding box center [342, 156] width 112 height 23
click at [342, 157] on input "Sterk argument" at bounding box center [346, 161] width 8 height 8
radio input "true"
click at [306, 197] on button "Controleer" at bounding box center [342, 194] width 351 height 24
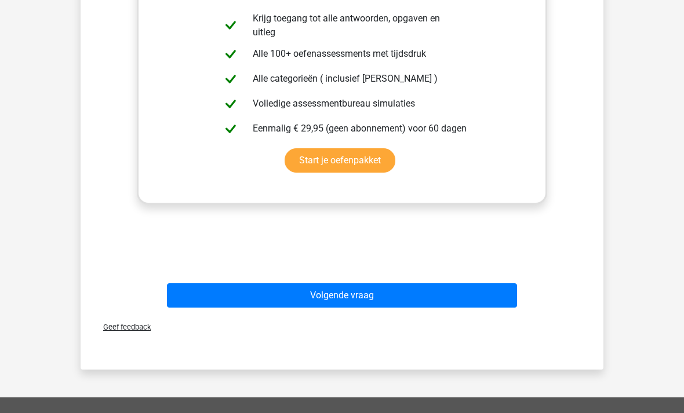
click at [368, 304] on button "Volgende vraag" at bounding box center [342, 296] width 351 height 24
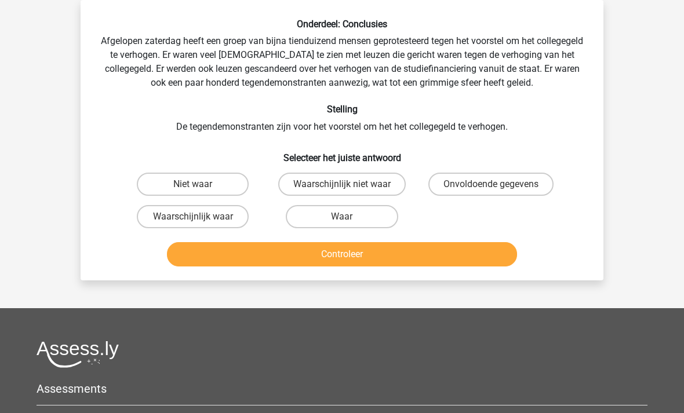
click at [365, 191] on label "Waarschijnlijk niet waar" at bounding box center [342, 184] width 128 height 23
click at [350, 191] on input "Waarschijnlijk niet waar" at bounding box center [346, 188] width 8 height 8
radio input "true"
click at [337, 249] on button "Controleer" at bounding box center [342, 254] width 351 height 24
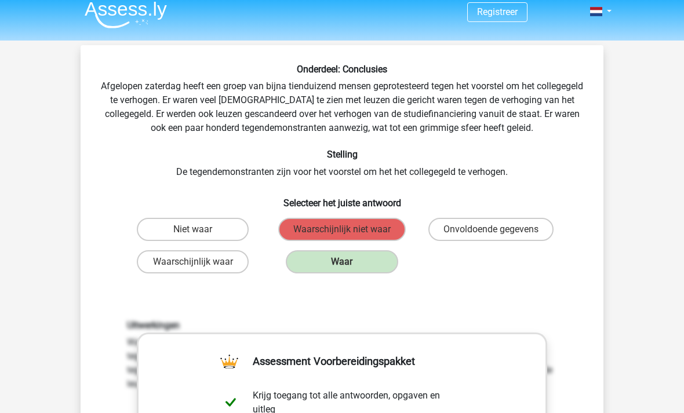
scroll to position [8, 0]
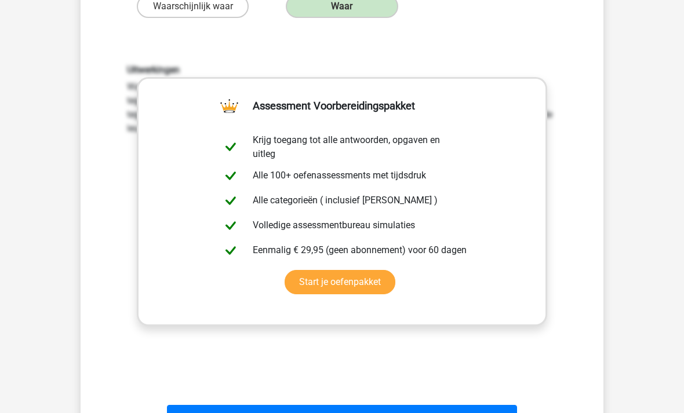
click at [467, 413] on button "Volgende vraag" at bounding box center [342, 417] width 351 height 24
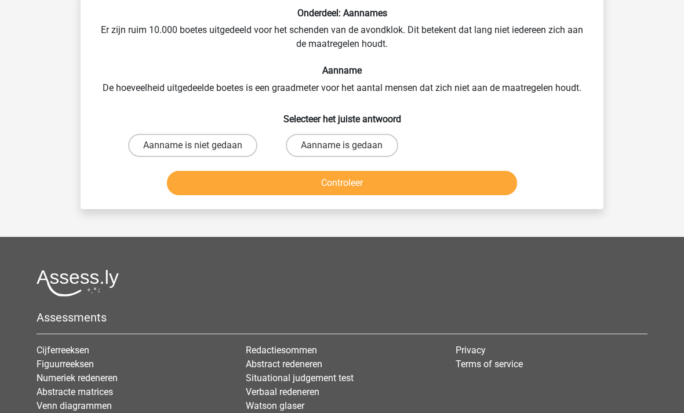
scroll to position [53, 0]
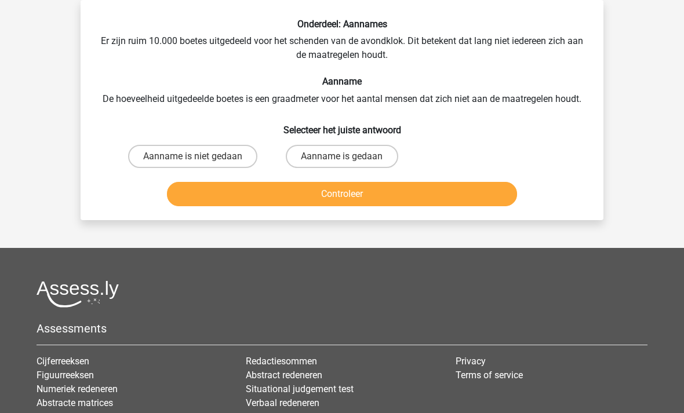
click at [376, 162] on label "Aanname is gedaan" at bounding box center [342, 156] width 112 height 23
click at [350, 162] on input "Aanname is gedaan" at bounding box center [346, 161] width 8 height 8
radio input "true"
click at [355, 194] on button "Controleer" at bounding box center [342, 194] width 351 height 24
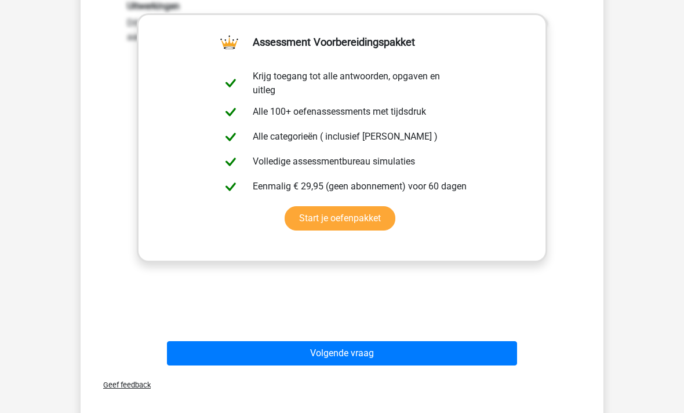
click at [437, 364] on button "Volgende vraag" at bounding box center [342, 354] width 351 height 24
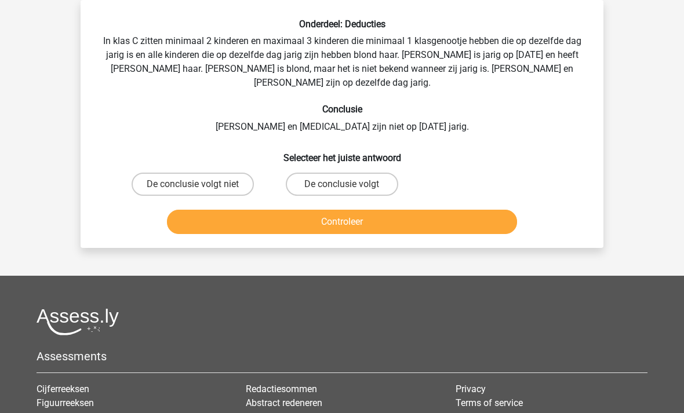
click at [339, 176] on label "De conclusie volgt" at bounding box center [342, 184] width 112 height 23
click at [342, 184] on input "De conclusie volgt" at bounding box center [346, 188] width 8 height 8
radio input "true"
click at [304, 210] on button "Controleer" at bounding box center [342, 222] width 351 height 24
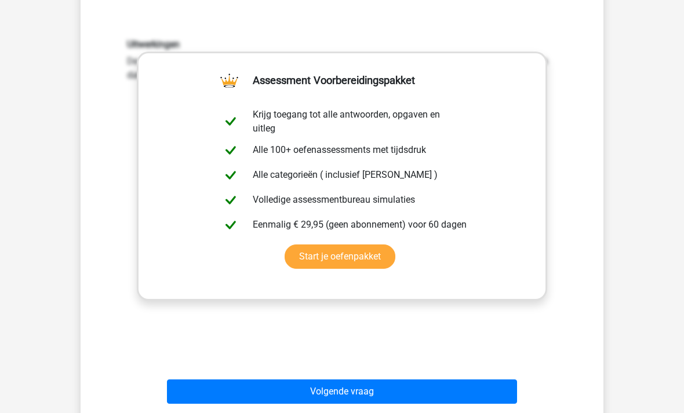
click at [355, 388] on button "Volgende vraag" at bounding box center [342, 392] width 351 height 24
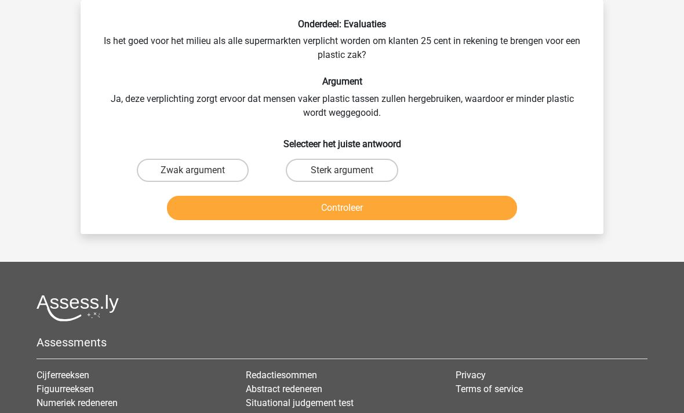
click at [340, 172] on label "Sterk argument" at bounding box center [342, 170] width 112 height 23
click at [342, 172] on input "Sterk argument" at bounding box center [346, 174] width 8 height 8
radio input "true"
click at [294, 219] on button "Controleer" at bounding box center [342, 208] width 351 height 24
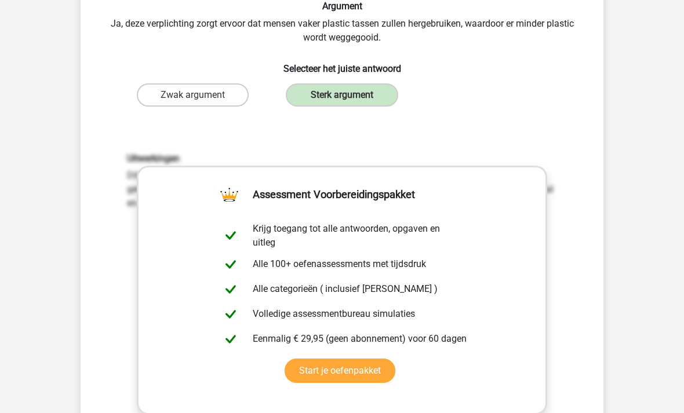
scroll to position [325, 0]
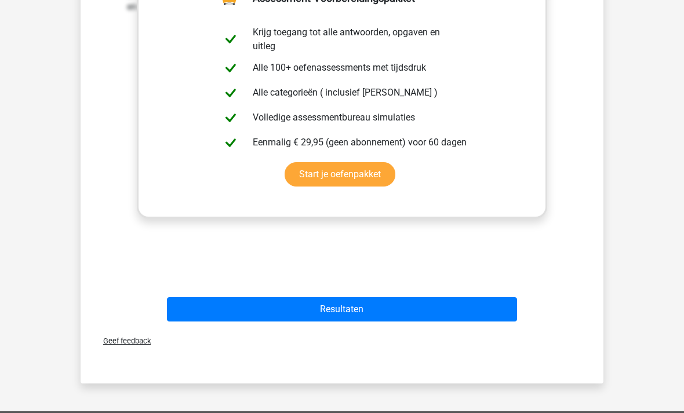
click at [407, 317] on button "Resultaten" at bounding box center [342, 309] width 351 height 24
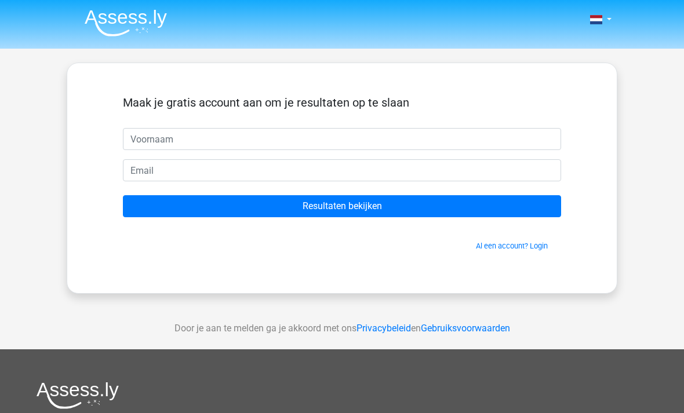
click at [133, 21] on img at bounding box center [126, 22] width 82 height 27
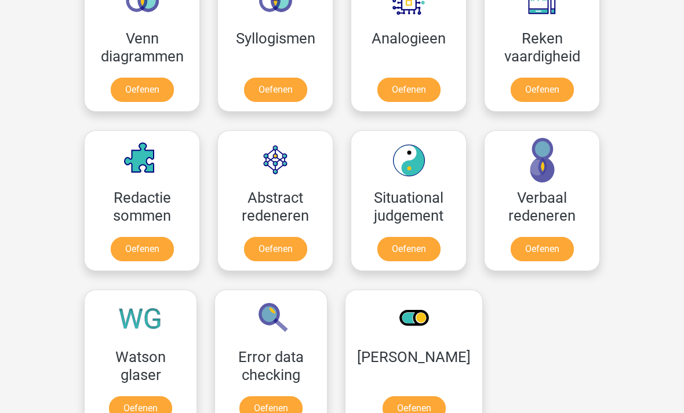
scroll to position [841, 0]
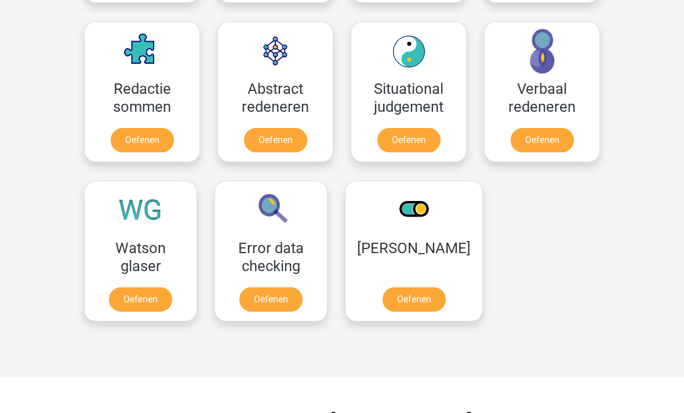
click at [154, 288] on link "Oefenen" at bounding box center [140, 300] width 63 height 24
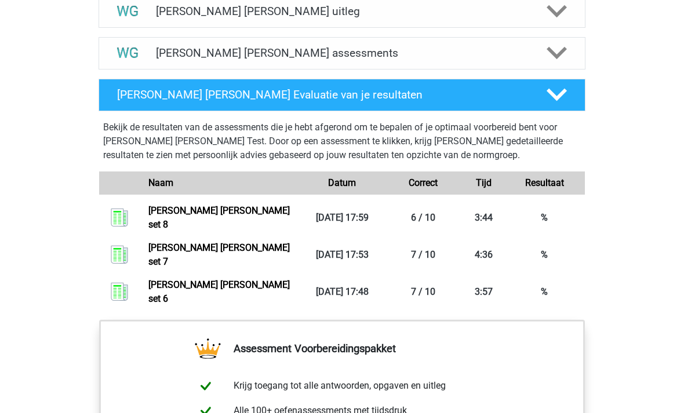
scroll to position [739, 0]
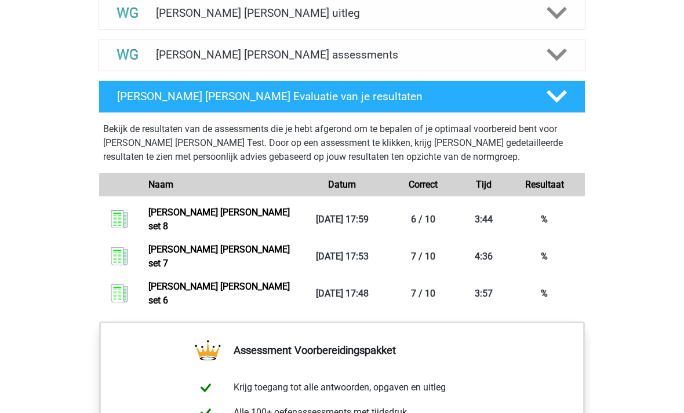
click at [290, 207] on link "[PERSON_NAME] [PERSON_NAME] set 8" at bounding box center [218, 219] width 141 height 25
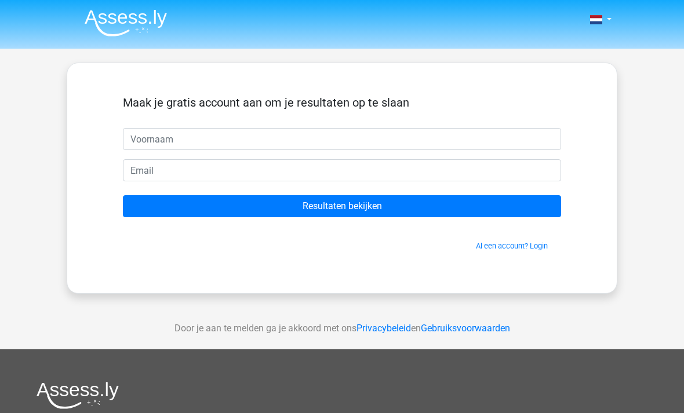
click at [119, 25] on img at bounding box center [126, 22] width 82 height 27
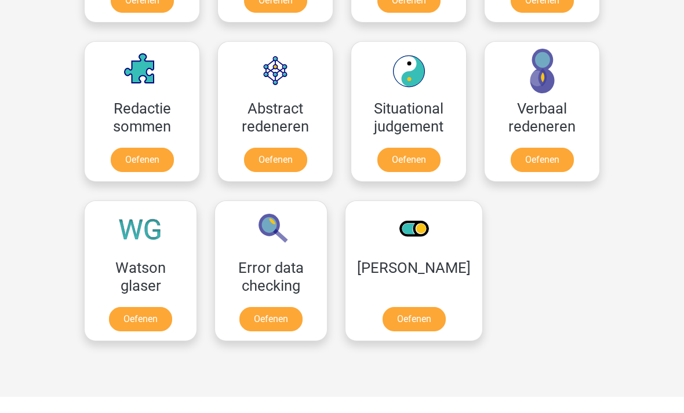
scroll to position [826, 0]
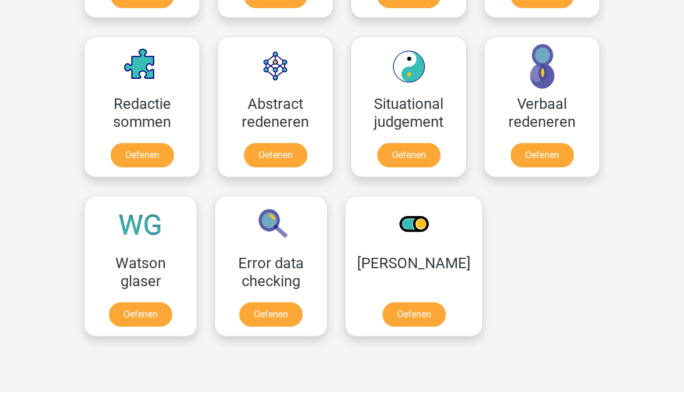
click at [162, 303] on link "Oefenen" at bounding box center [140, 315] width 63 height 24
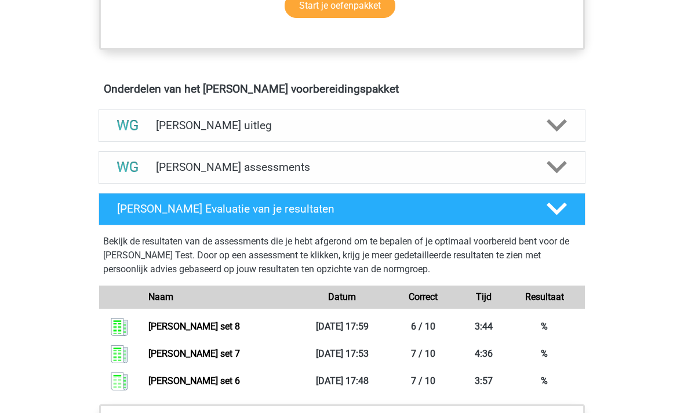
scroll to position [613, 0]
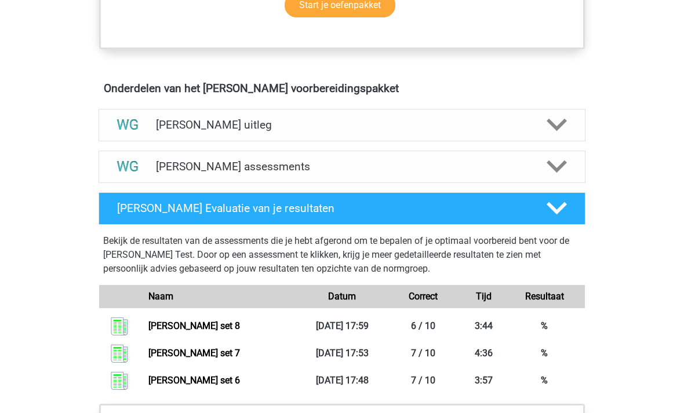
click at [551, 172] on icon at bounding box center [557, 167] width 20 height 20
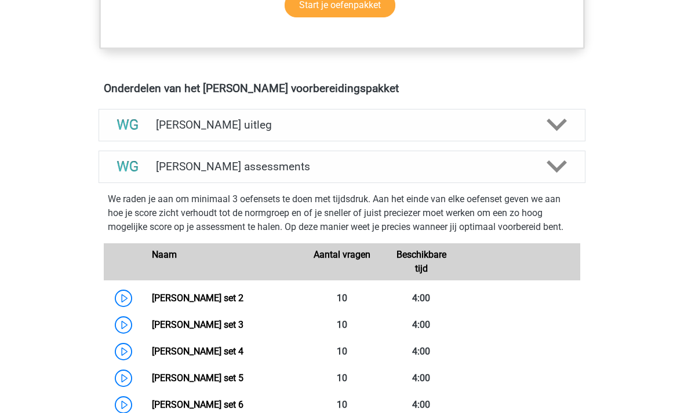
click at [242, 411] on link "[PERSON_NAME] set 6" at bounding box center [198, 404] width 92 height 11
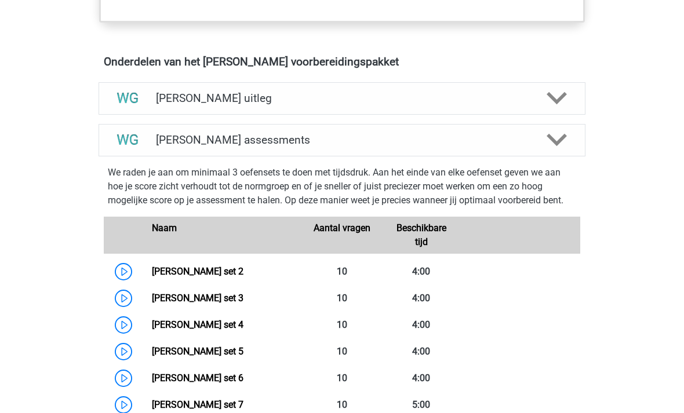
scroll to position [633, 0]
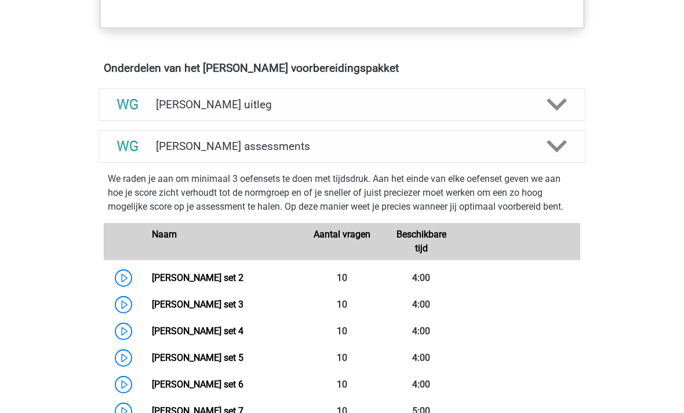
click at [549, 150] on icon at bounding box center [557, 146] width 20 height 20
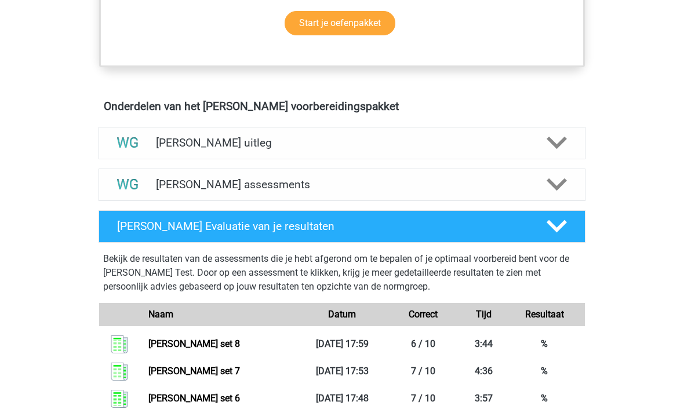
click at [554, 184] on polygon at bounding box center [557, 185] width 20 height 13
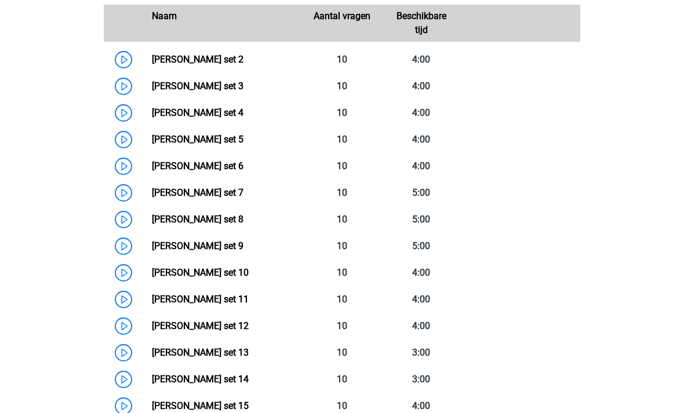
scroll to position [852, 0]
click at [219, 248] on link "Watson Glaser set 9" at bounding box center [198, 246] width 92 height 11
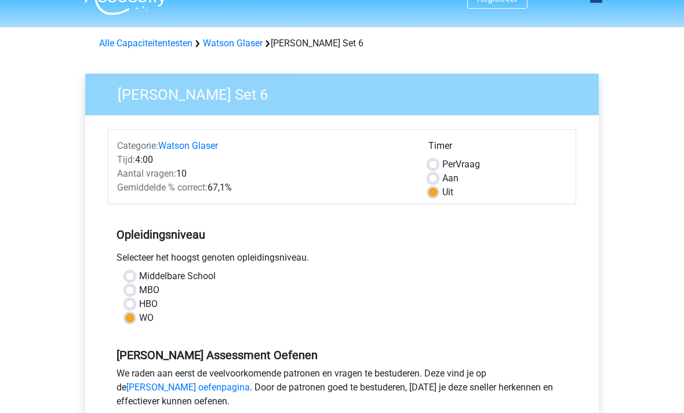
scroll to position [23, 0]
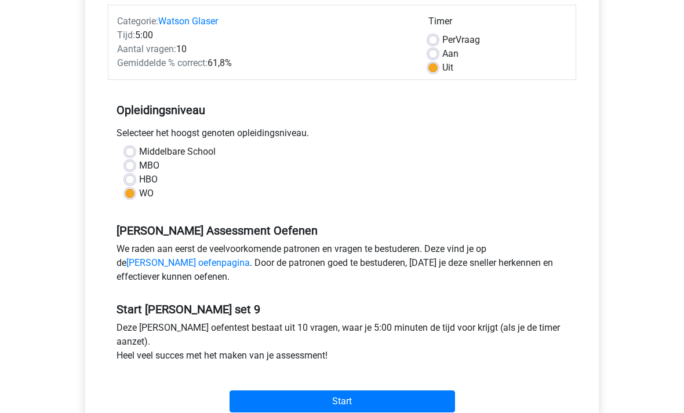
scroll to position [146, 0]
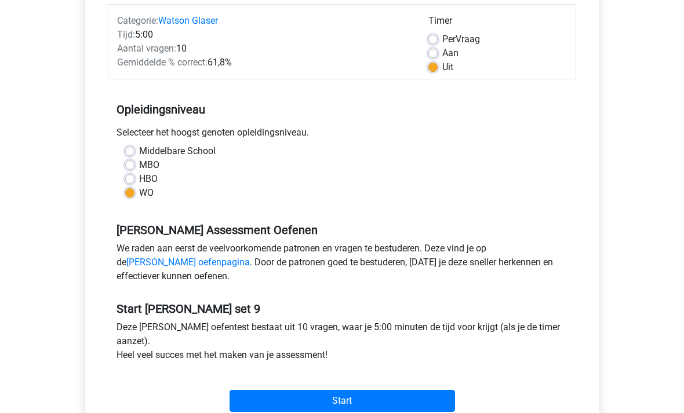
click at [377, 411] on input "Start" at bounding box center [343, 402] width 226 height 22
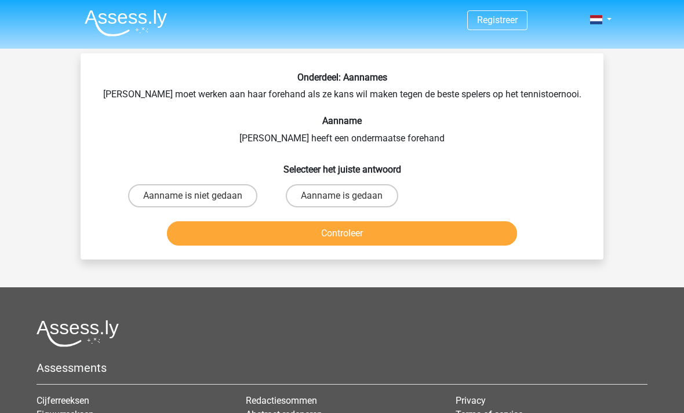
click at [227, 201] on label "Aanname is niet gedaan" at bounding box center [192, 195] width 129 height 23
click at [201, 201] on input "Aanname is niet gedaan" at bounding box center [197, 200] width 8 height 8
radio input "true"
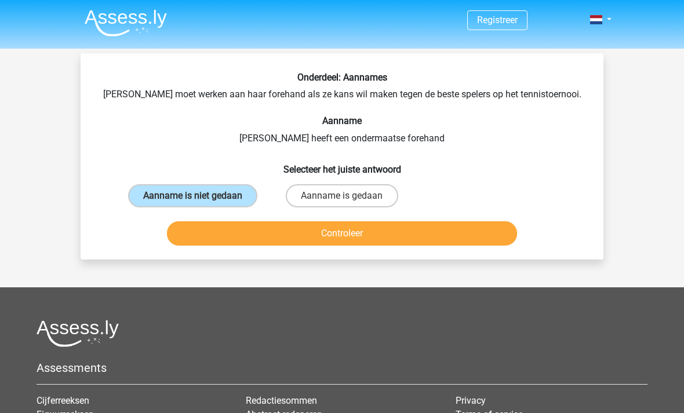
click at [233, 233] on button "Controleer" at bounding box center [342, 233] width 351 height 24
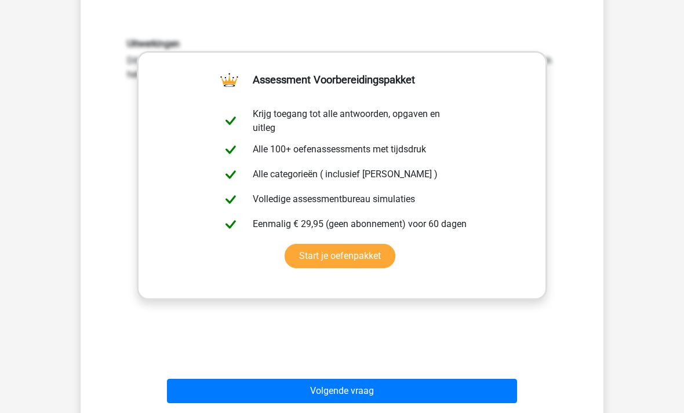
click at [393, 390] on button "Volgende vraag" at bounding box center [342, 391] width 351 height 24
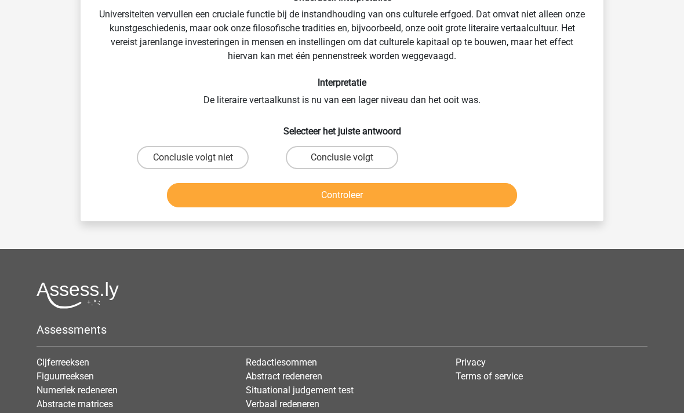
scroll to position [53, 0]
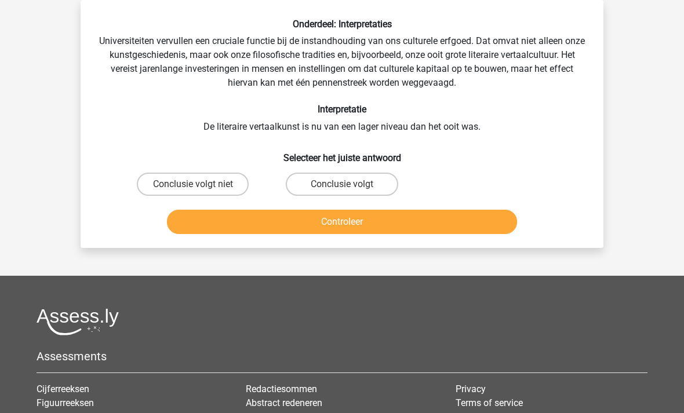
click at [344, 184] on input "Conclusie volgt" at bounding box center [346, 188] width 8 height 8
radio input "true"
click at [317, 225] on button "Controleer" at bounding box center [342, 222] width 351 height 24
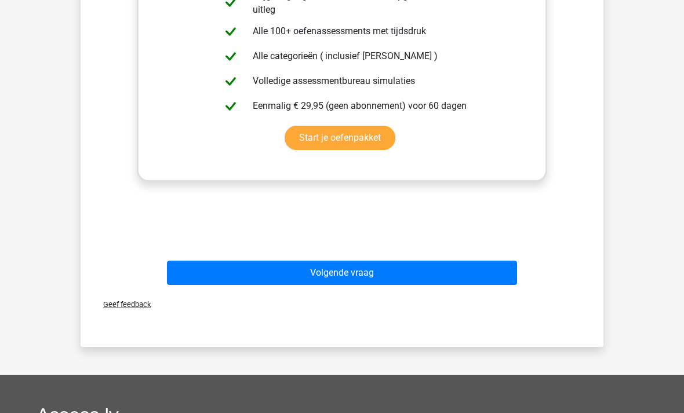
click at [333, 280] on button "Volgende vraag" at bounding box center [342, 273] width 351 height 24
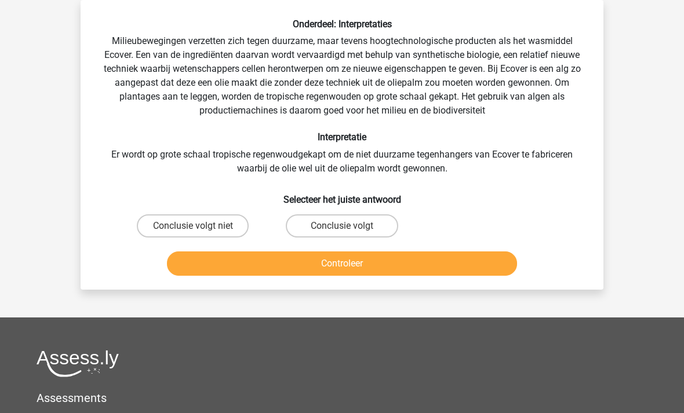
scroll to position [0, 0]
